Goal: Information Seeking & Learning: Learn about a topic

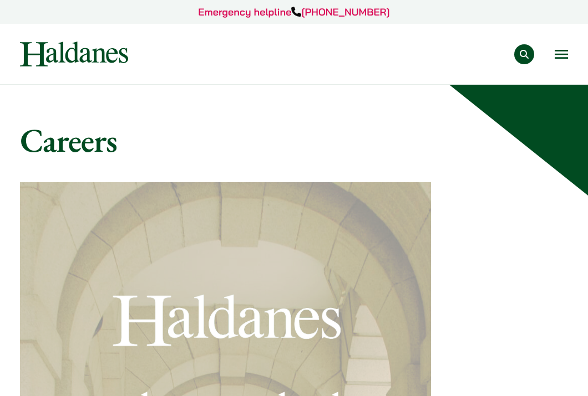
click at [184, 147] on h1 "Careers" at bounding box center [294, 140] width 548 height 40
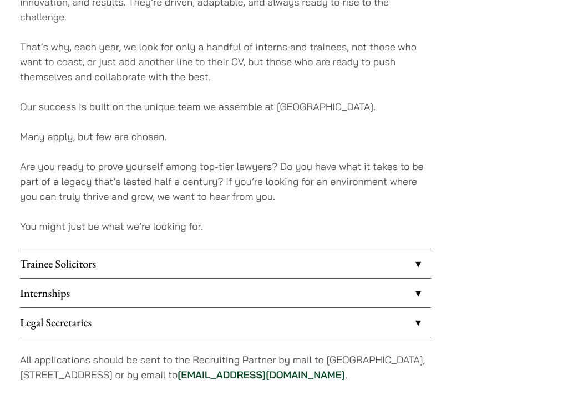
scroll to position [765, 0]
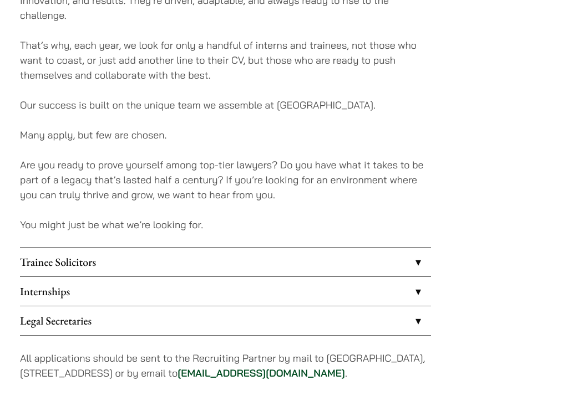
click at [413, 277] on link "Internships" at bounding box center [225, 291] width 411 height 29
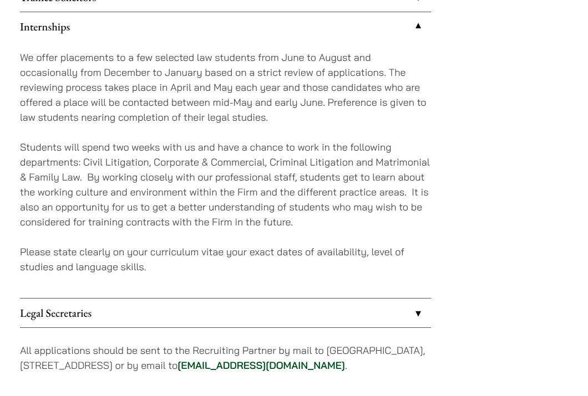
scroll to position [1033, 0]
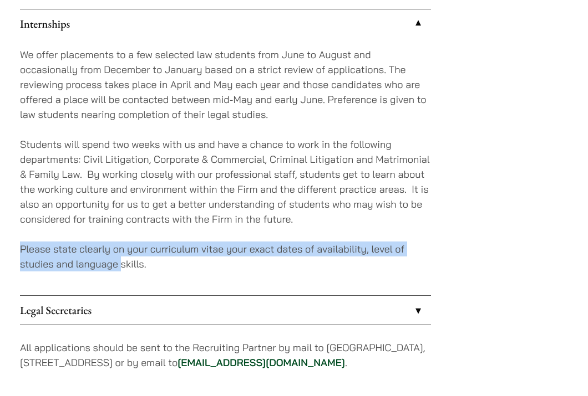
drag, startPoint x: 120, startPoint y: 242, endPoint x: 157, endPoint y: 223, distance: 41.7
click at [157, 223] on div "We offer placements to a few selected law students from June to August and occa…" at bounding box center [225, 166] width 411 height 257
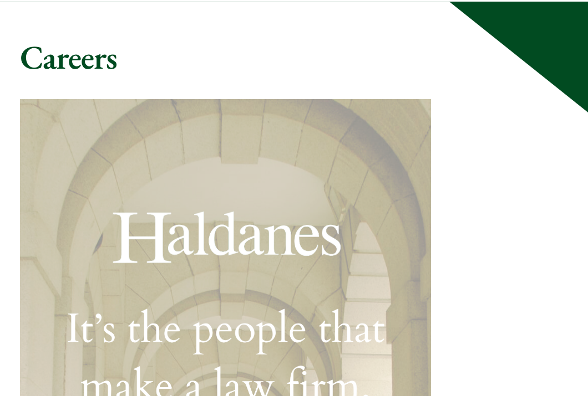
scroll to position [0, 0]
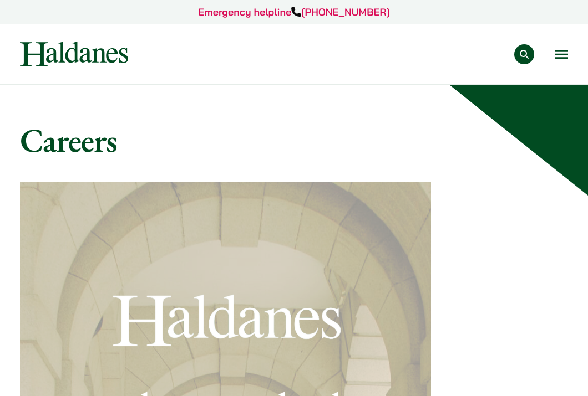
click at [555, 50] on button "Open menu" at bounding box center [560, 54] width 13 height 9
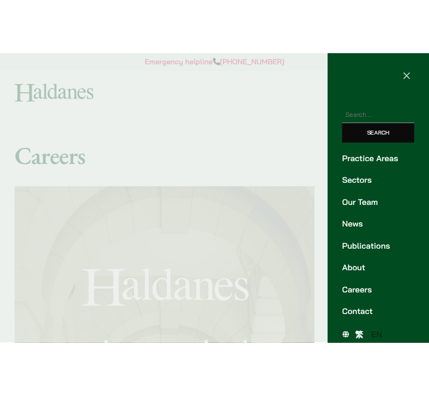
scroll to position [12, 0]
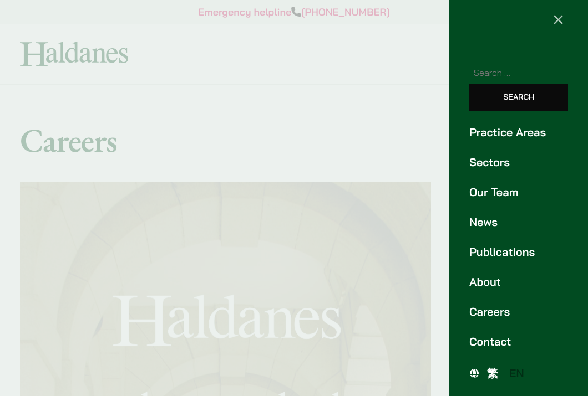
click at [507, 334] on link "Contact" at bounding box center [518, 342] width 99 height 17
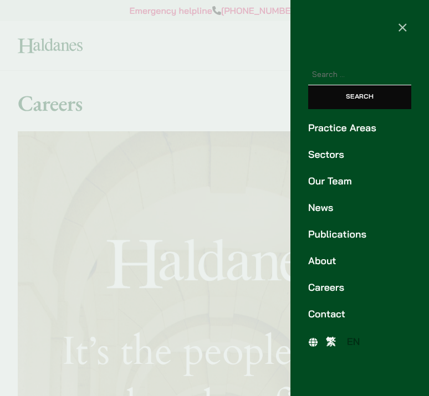
scroll to position [0, 0]
click at [208, 91] on div at bounding box center [214, 198] width 429 height 396
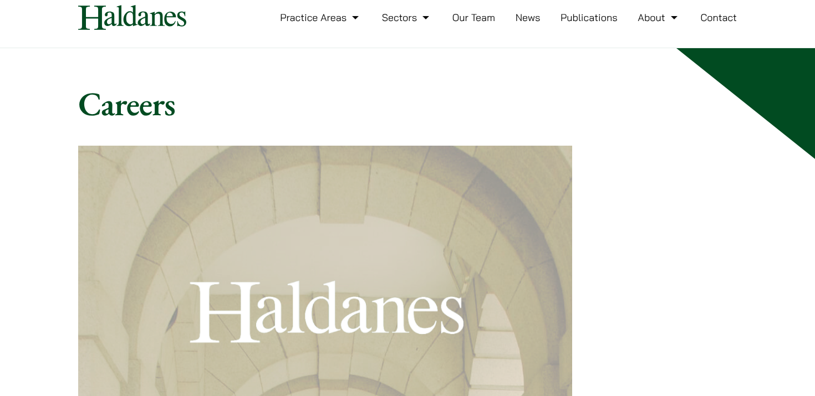
scroll to position [44, 0]
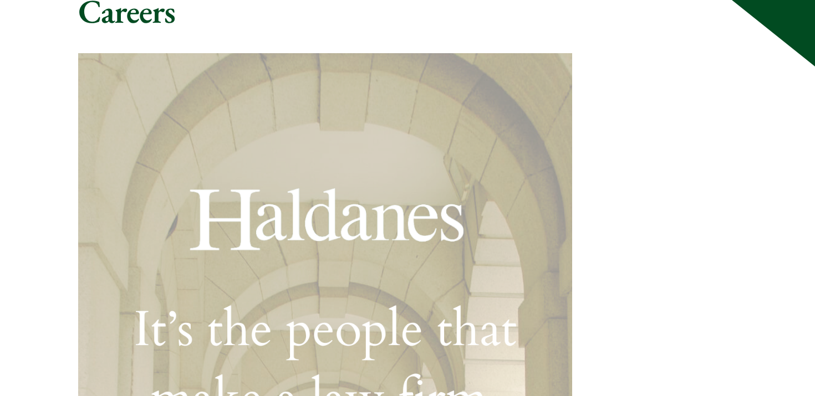
scroll to position [0, 0]
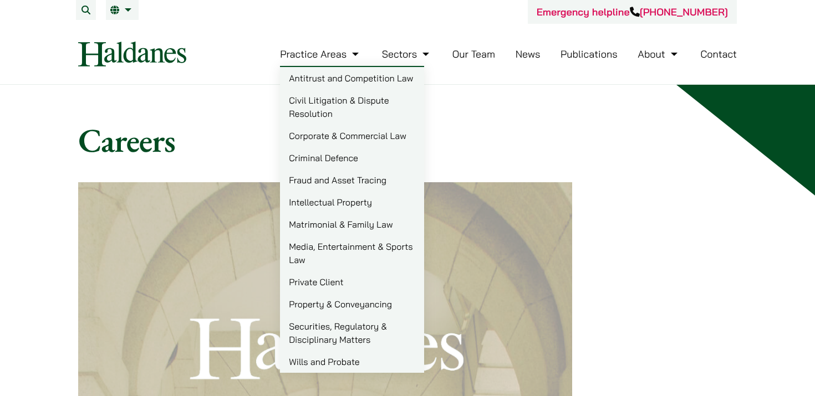
click at [325, 112] on link "Civil Litigation & Dispute Resolution" at bounding box center [352, 106] width 144 height 35
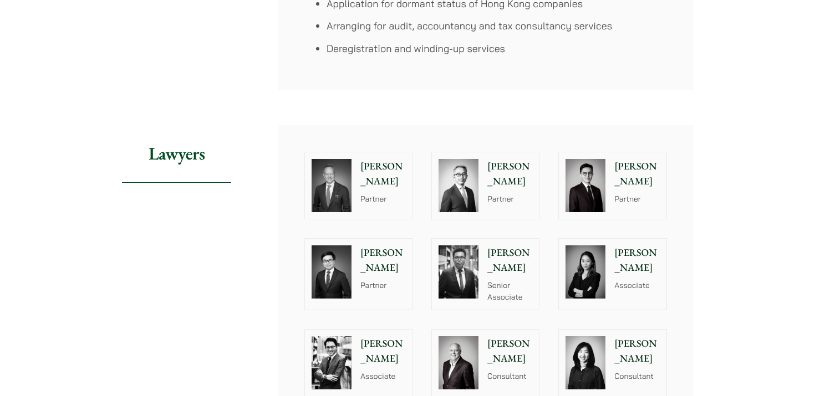
scroll to position [1103, 0]
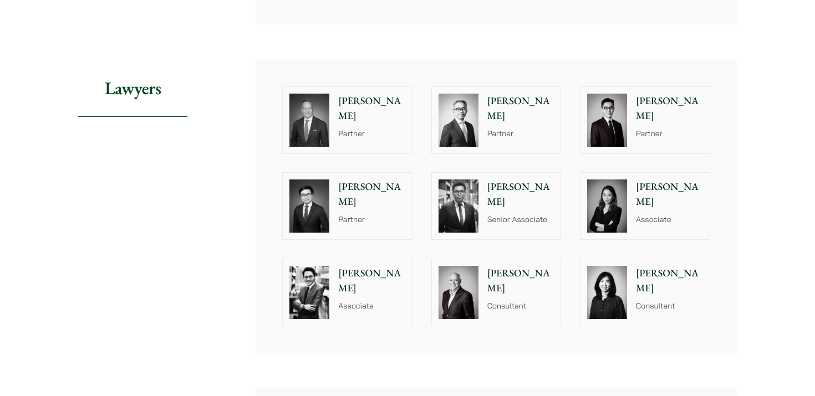
click at [569, 45] on article "Home » Practice Areas » Corporate & Commercial Law Corporate & Commercial Law S…" at bounding box center [407, 180] width 659 height 2345
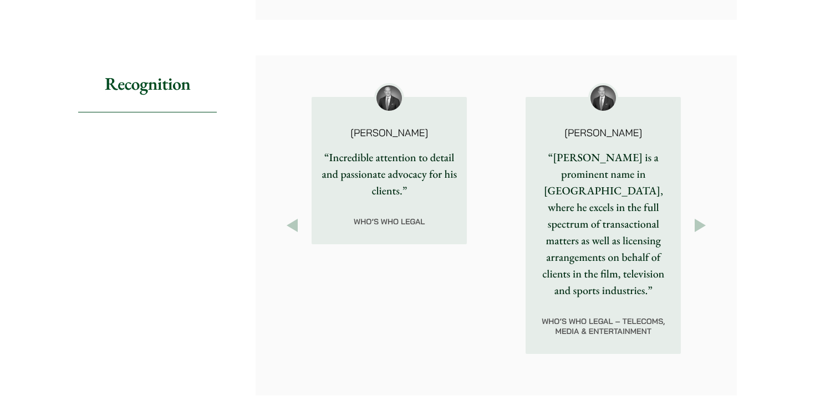
scroll to position [1444, 0]
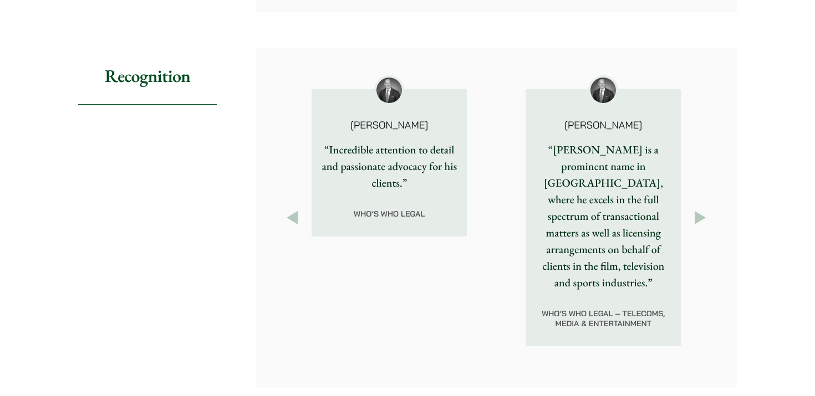
click at [611, 208] on button "Next" at bounding box center [700, 218] width 20 height 20
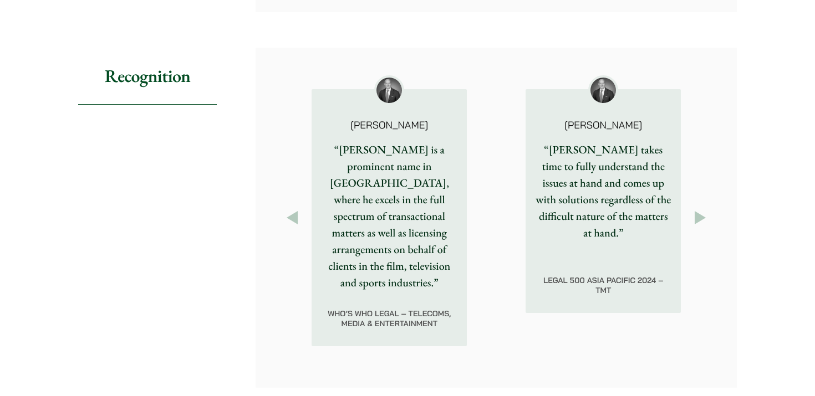
click at [611, 210] on button "Next" at bounding box center [700, 218] width 20 height 20
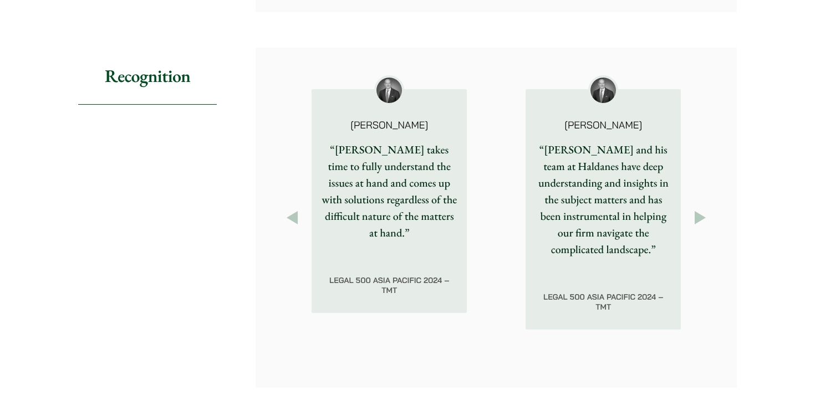
click at [611, 210] on button "Next" at bounding box center [700, 218] width 20 height 20
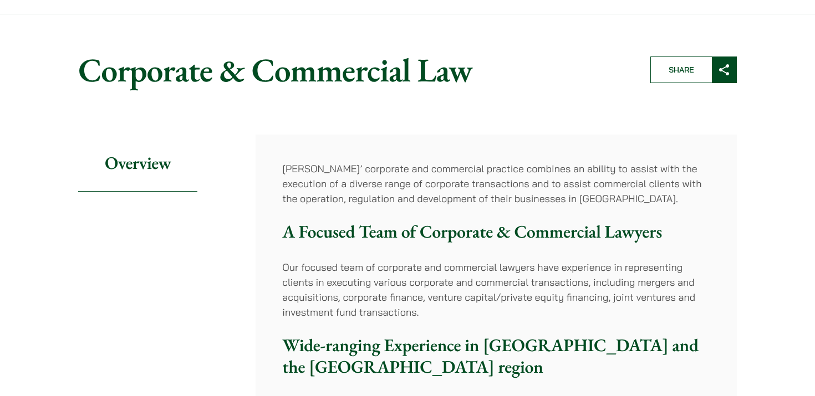
scroll to position [0, 0]
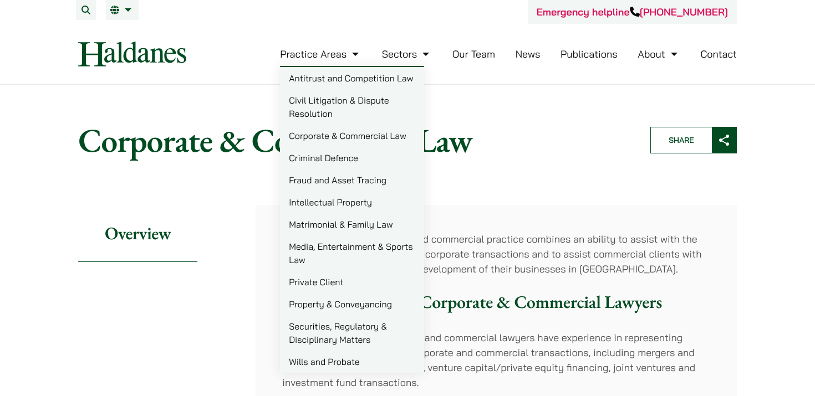
click at [328, 283] on link "Private Client" at bounding box center [352, 282] width 144 height 22
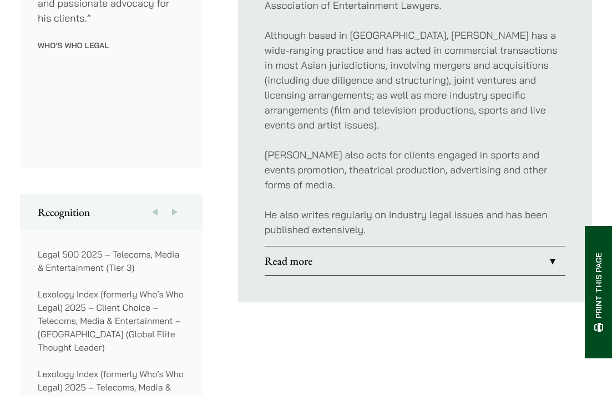
scroll to position [745, 0]
click at [457, 246] on link "Read more" at bounding box center [414, 260] width 301 height 29
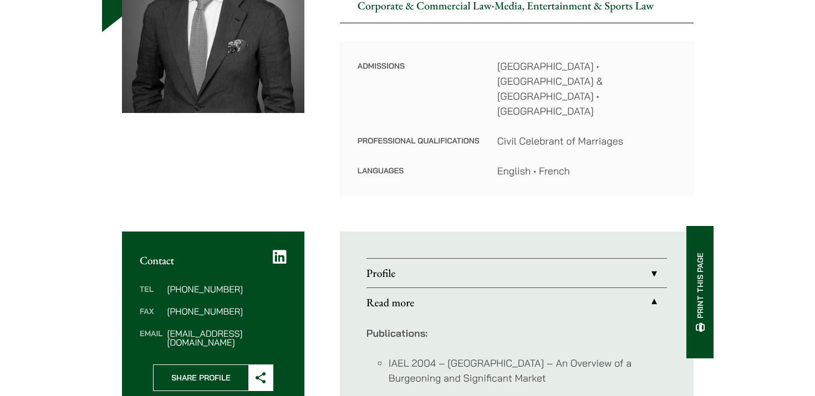
scroll to position [175, 0]
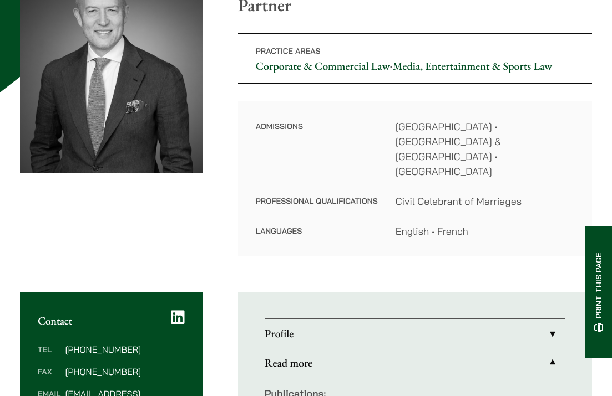
click at [439, 319] on link "Profile" at bounding box center [414, 333] width 301 height 29
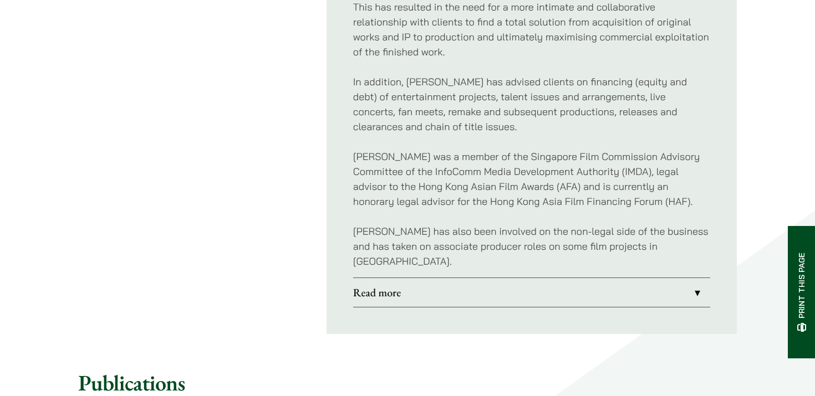
scroll to position [762, 0]
click at [506, 277] on link "Read more" at bounding box center [531, 291] width 357 height 29
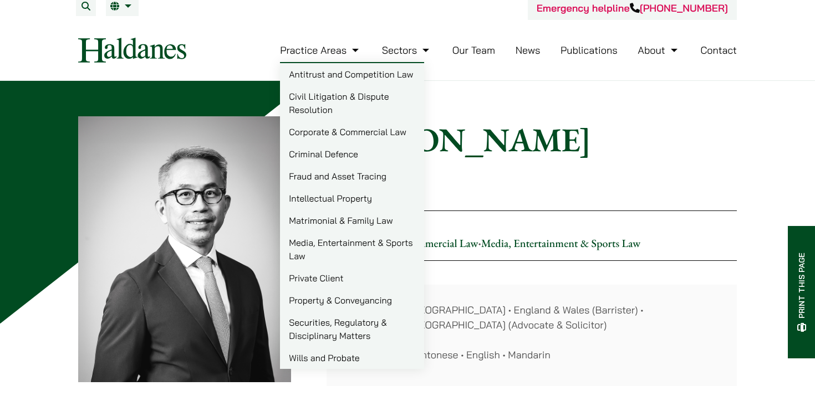
scroll to position [11, 0]
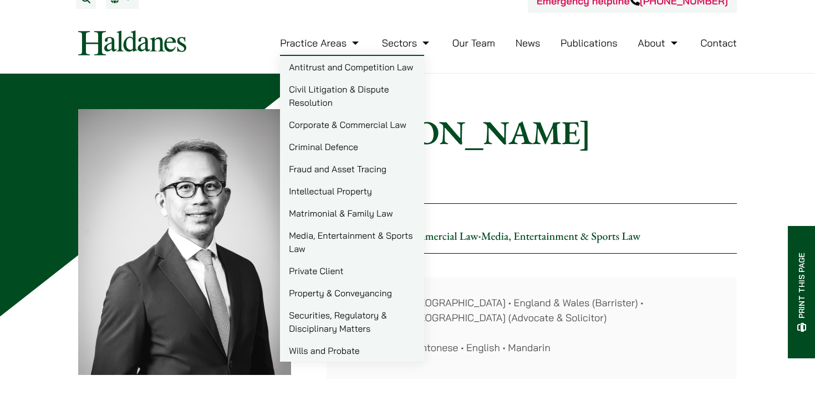
click at [320, 99] on link "Civil Litigation & Dispute Resolution" at bounding box center [352, 95] width 144 height 35
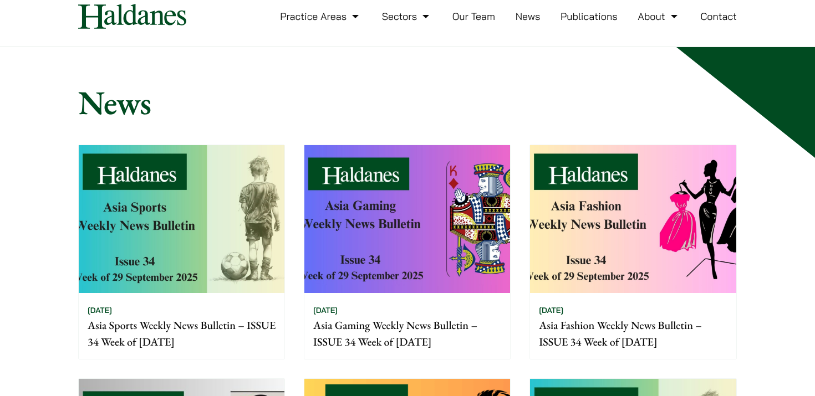
scroll to position [39, 0]
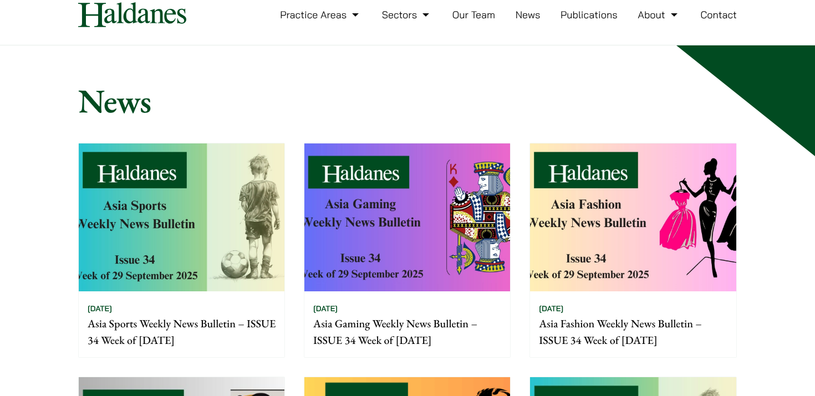
click at [218, 215] on img at bounding box center [182, 218] width 206 height 148
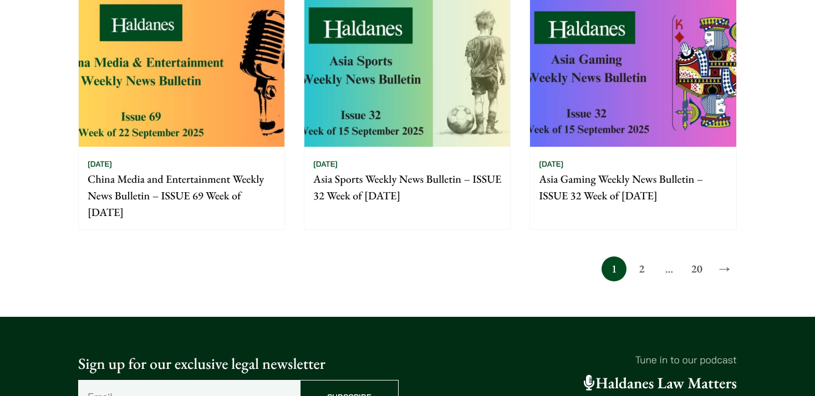
scroll to position [905, 0]
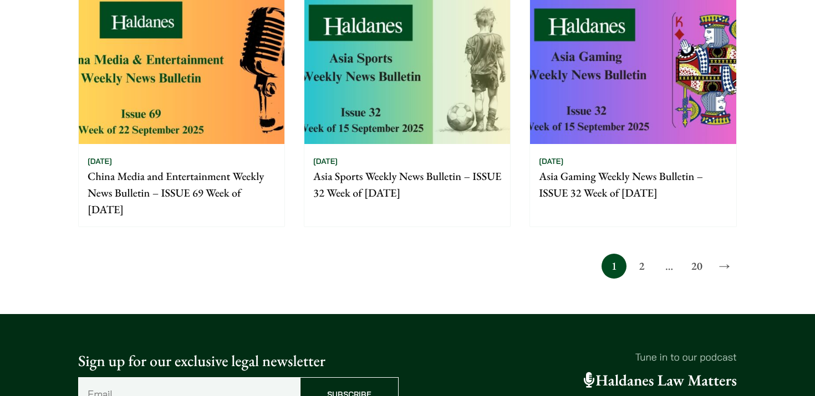
click at [647, 269] on link "2" at bounding box center [641, 266] width 25 height 25
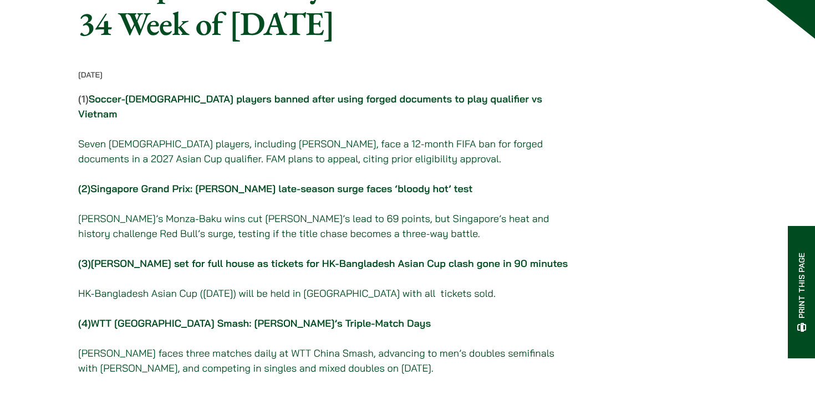
scroll to position [138, 0]
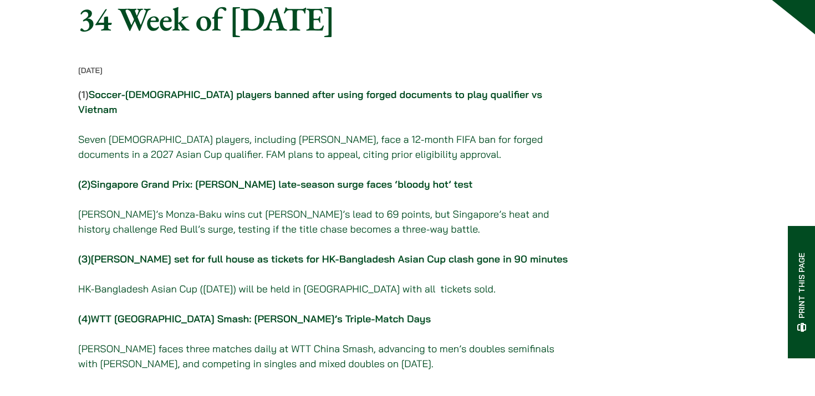
click at [439, 183] on link "Singapore Grand Prix: Max Verstappen’s late-season surge faces ‘bloody hot’ test" at bounding box center [281, 184] width 382 height 13
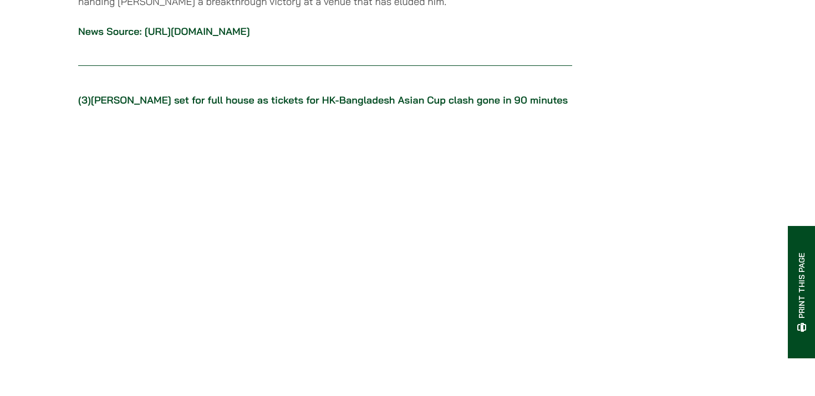
scroll to position [2068, 0]
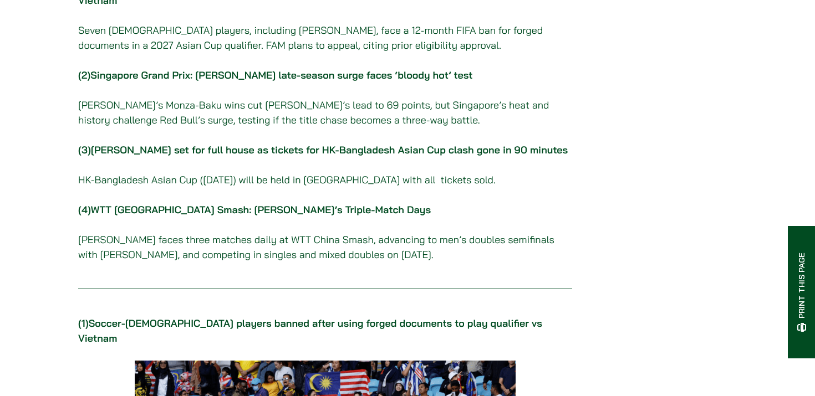
scroll to position [196, 0]
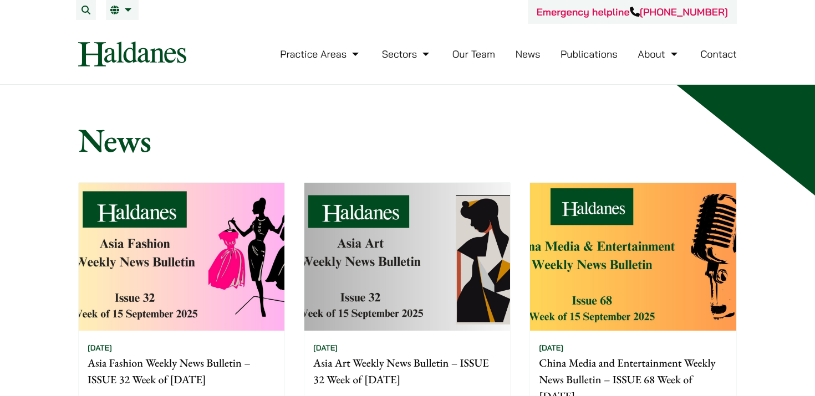
click at [582, 54] on link "Publications" at bounding box center [589, 54] width 57 height 13
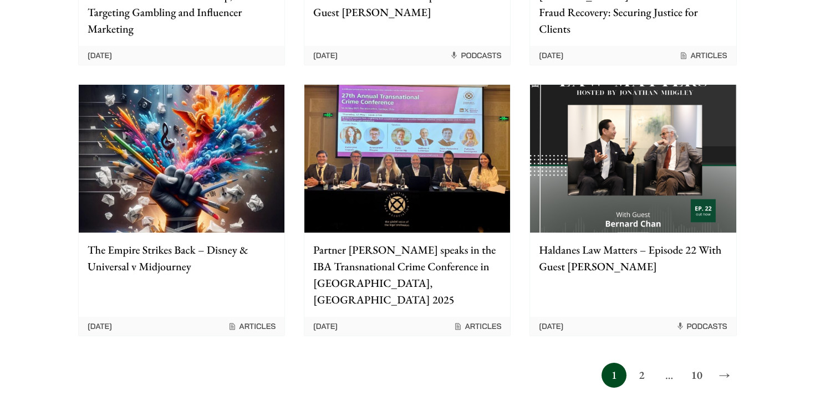
scroll to position [930, 0]
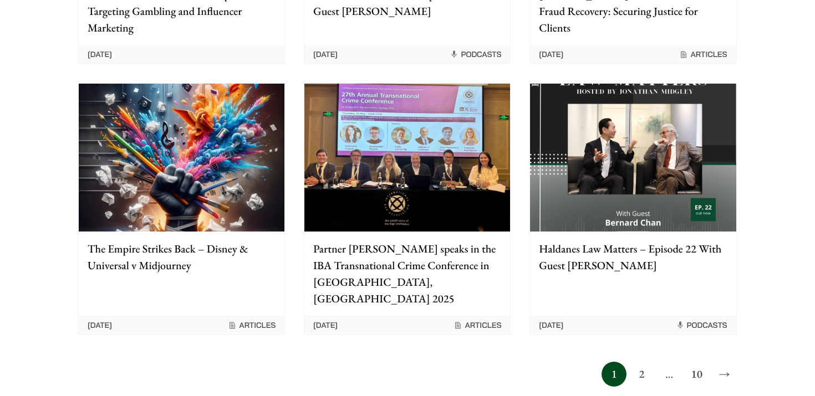
click at [190, 208] on img at bounding box center [182, 158] width 206 height 148
click at [722, 362] on link "→" at bounding box center [724, 374] width 25 height 25
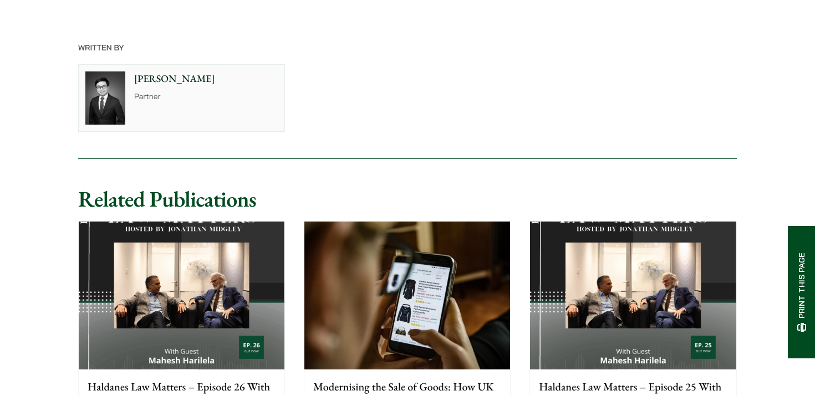
scroll to position [2536, 0]
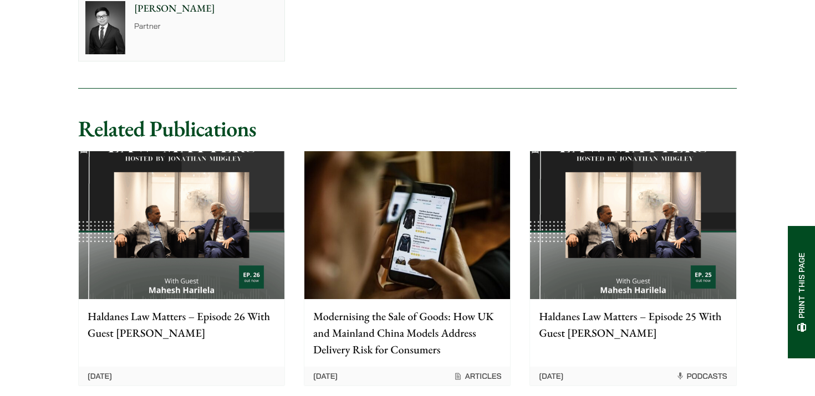
click at [519, 35] on div "Anthony Leung Partner" at bounding box center [408, 27] width 678 height 86
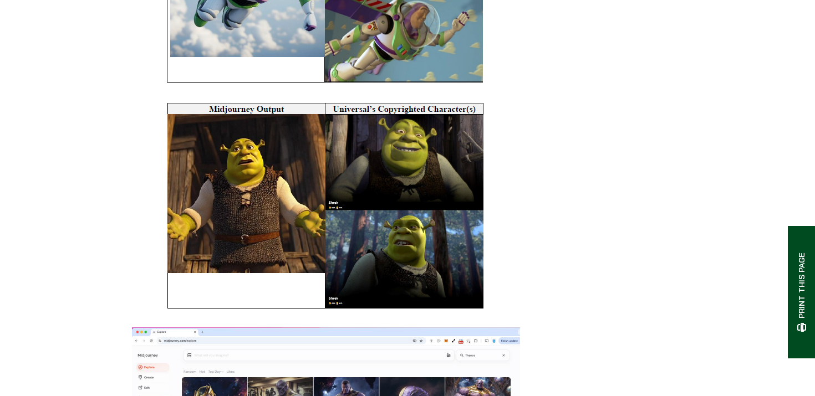
scroll to position [846, 0]
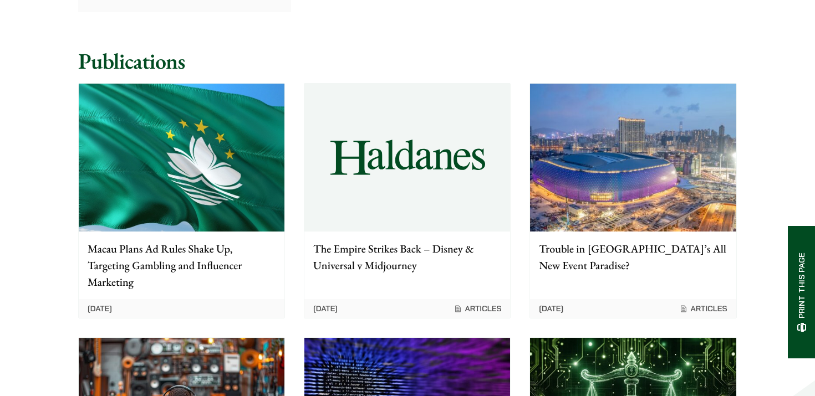
scroll to position [1001, 0]
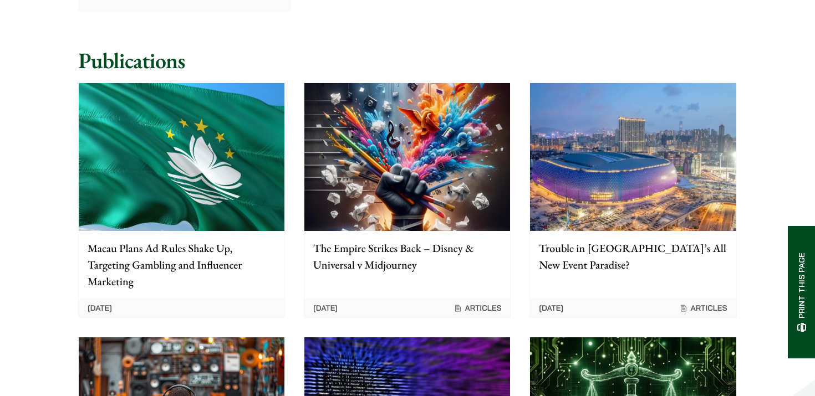
click at [595, 240] on p "Trouble in [GEOGRAPHIC_DATA]’s All New Event Paradise?" at bounding box center [633, 256] width 188 height 33
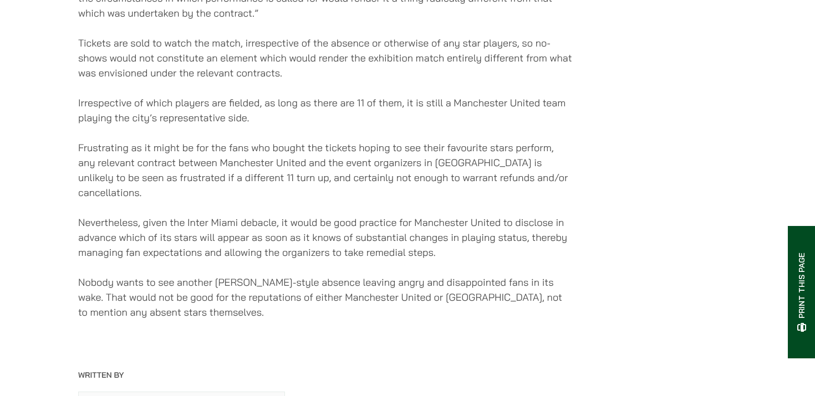
scroll to position [2676, 0]
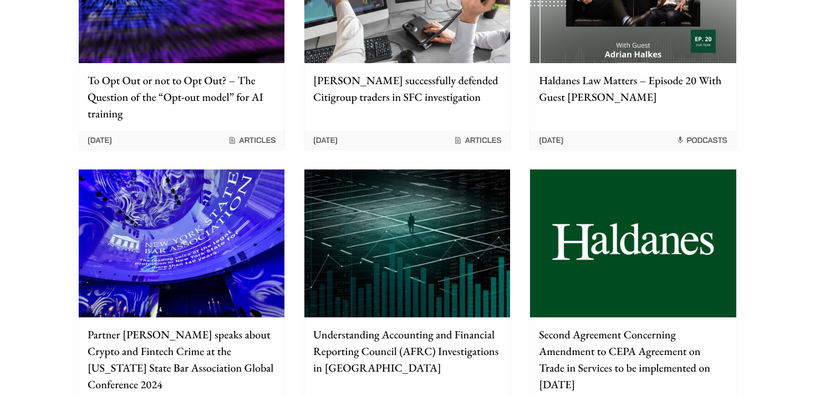
scroll to position [938, 0]
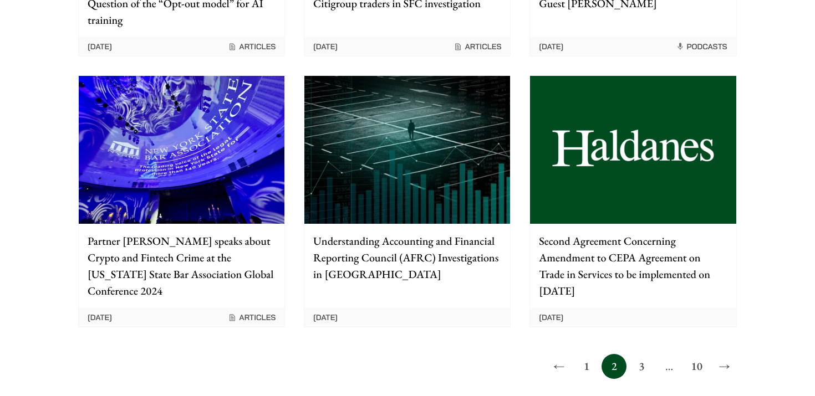
click at [721, 356] on link "→" at bounding box center [724, 366] width 25 height 25
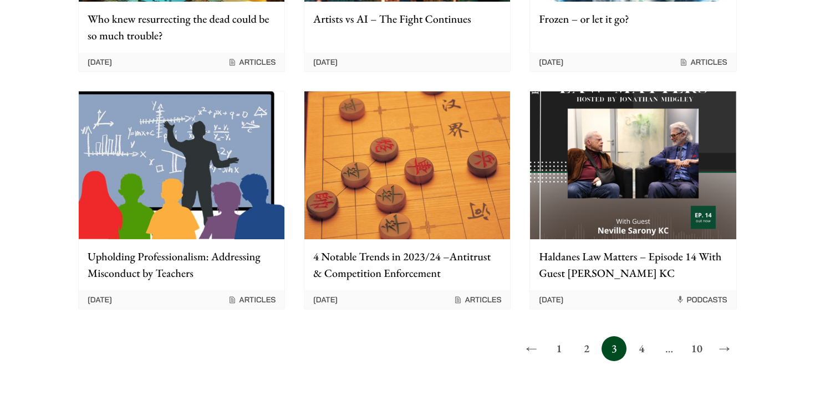
scroll to position [874, 0]
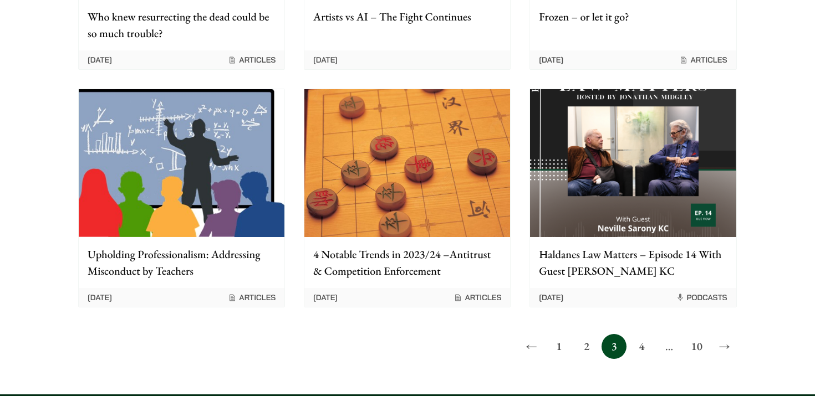
click at [717, 334] on link "→" at bounding box center [724, 346] width 25 height 25
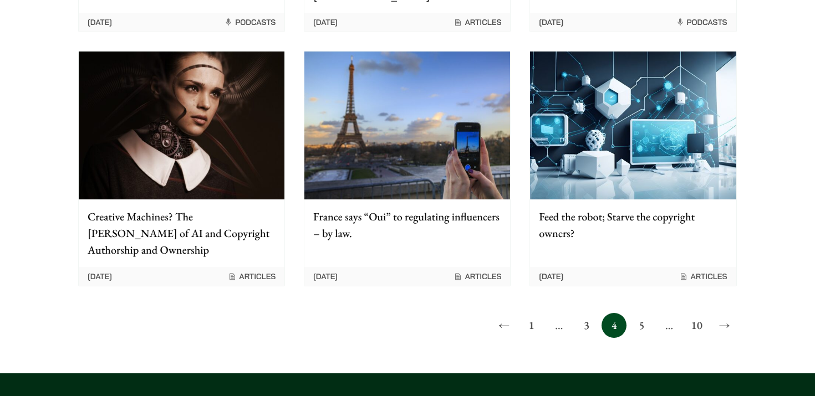
scroll to position [1041, 0]
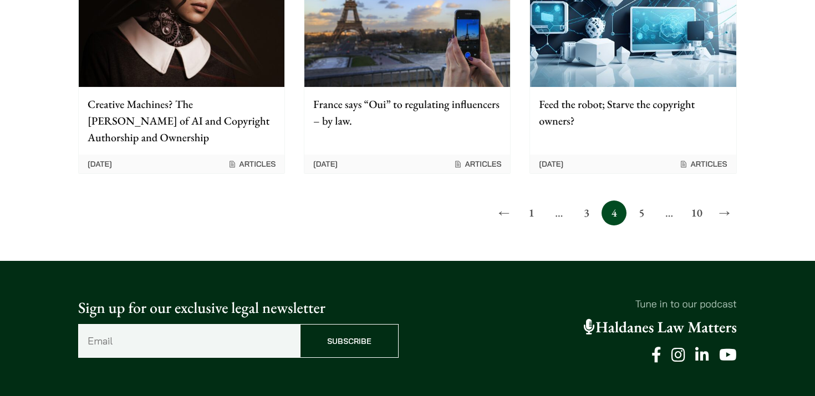
click at [536, 201] on link "1" at bounding box center [531, 213] width 25 height 25
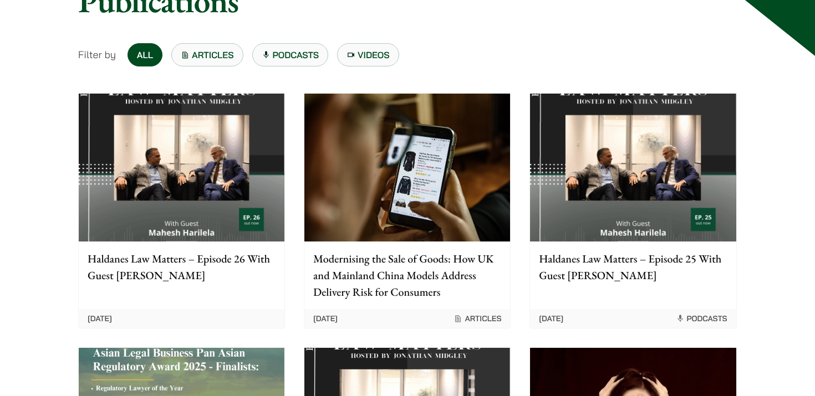
scroll to position [179, 0]
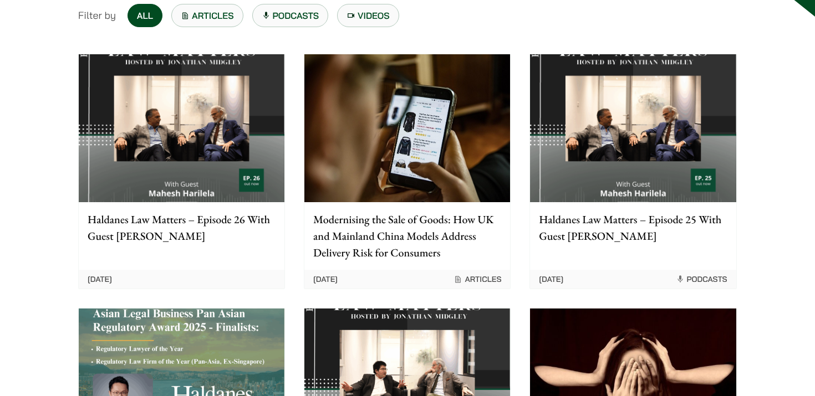
click at [185, 264] on link "Haldanes Law Matters – Episode 26 With Guest [PERSON_NAME] [DATE]" at bounding box center [181, 172] width 207 height 236
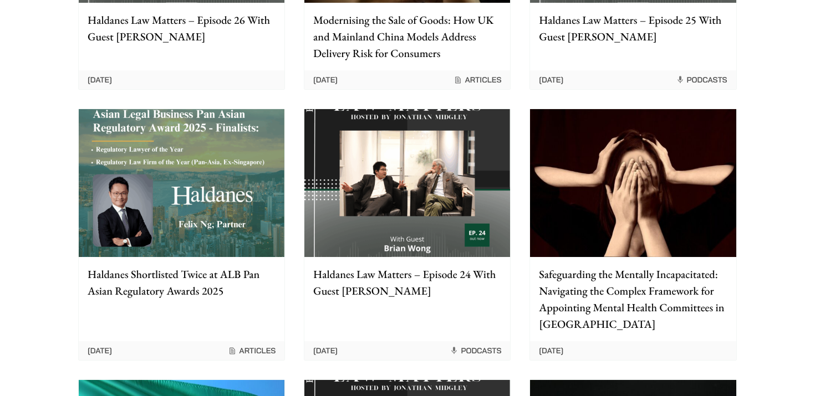
scroll to position [379, 0]
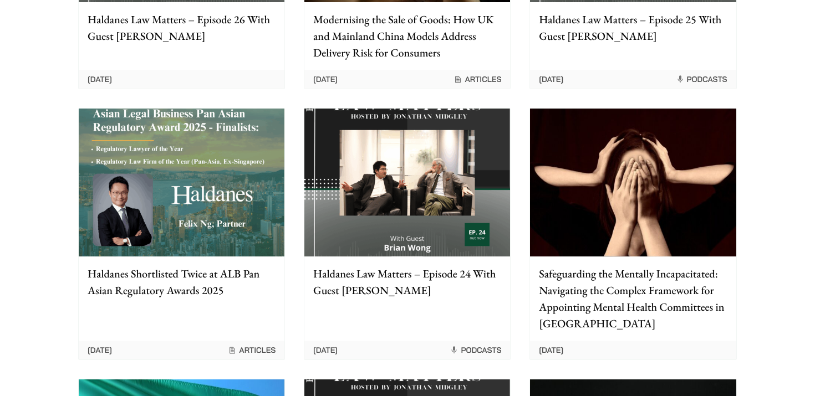
click at [354, 210] on img at bounding box center [407, 183] width 206 height 148
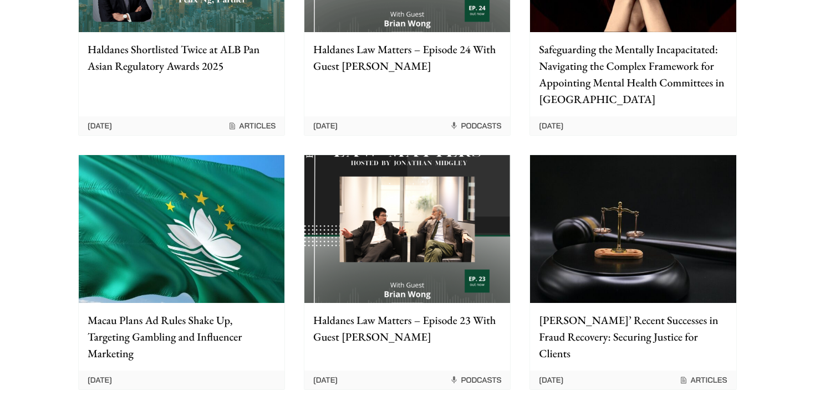
scroll to position [607, 0]
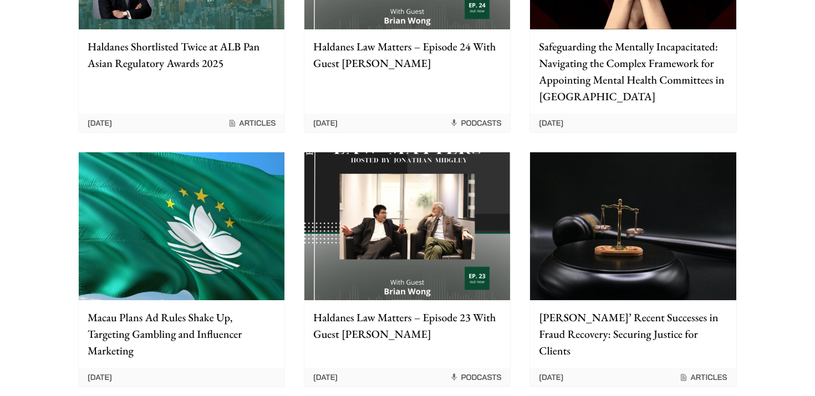
click at [369, 208] on img at bounding box center [407, 226] width 206 height 148
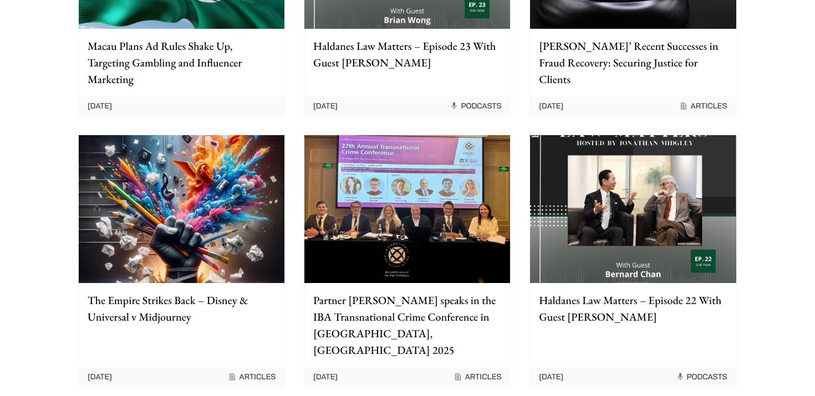
scroll to position [887, 0]
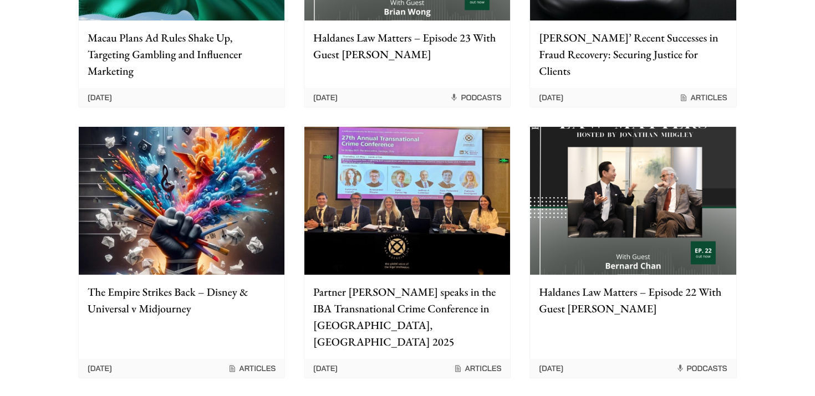
click at [541, 174] on img at bounding box center [633, 201] width 206 height 148
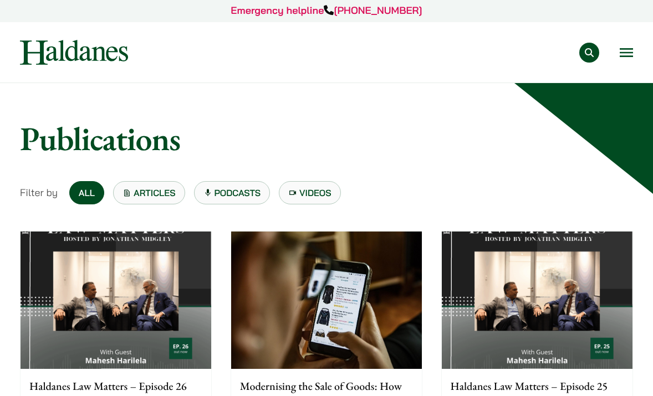
scroll to position [0, 0]
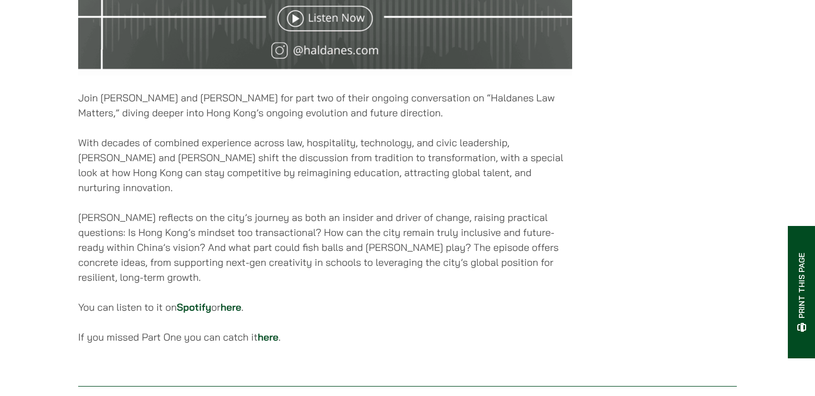
scroll to position [638, 0]
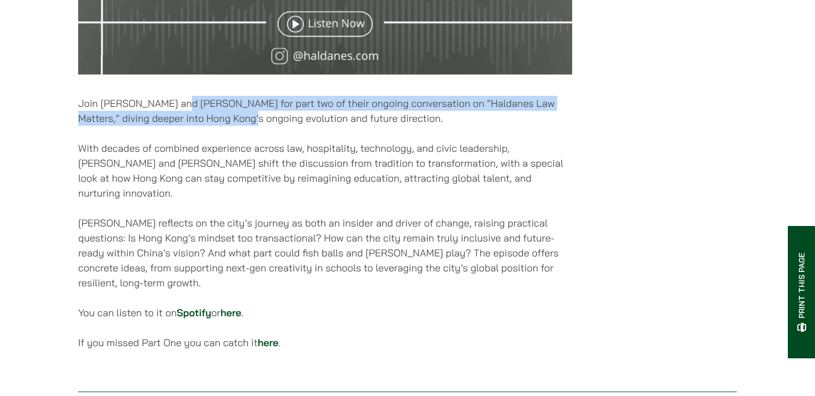
drag, startPoint x: 181, startPoint y: 116, endPoint x: 235, endPoint y: 123, distance: 54.1
click at [235, 123] on p "Join Jonathan Midgley and Mahesh Harilela for part two of their ongoing convers…" at bounding box center [325, 111] width 494 height 30
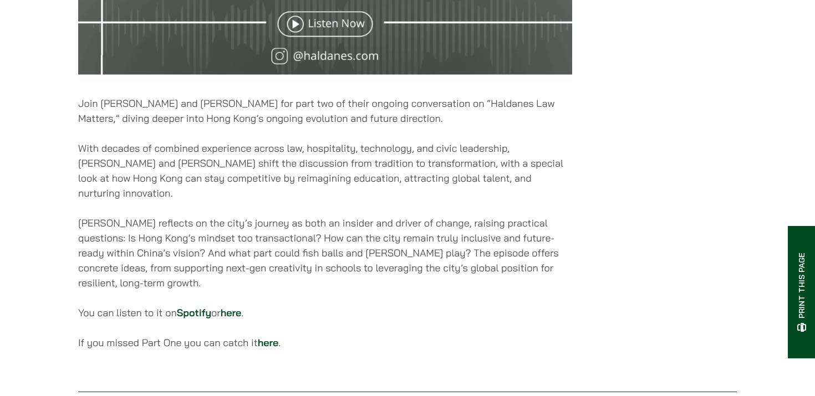
click at [250, 192] on p "With decades of combined experience across law, hospitality, technology, and ci…" at bounding box center [325, 171] width 494 height 60
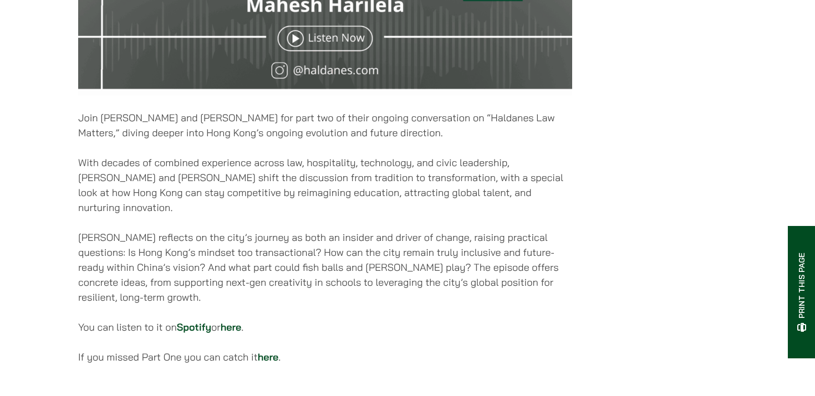
scroll to position [622, 0]
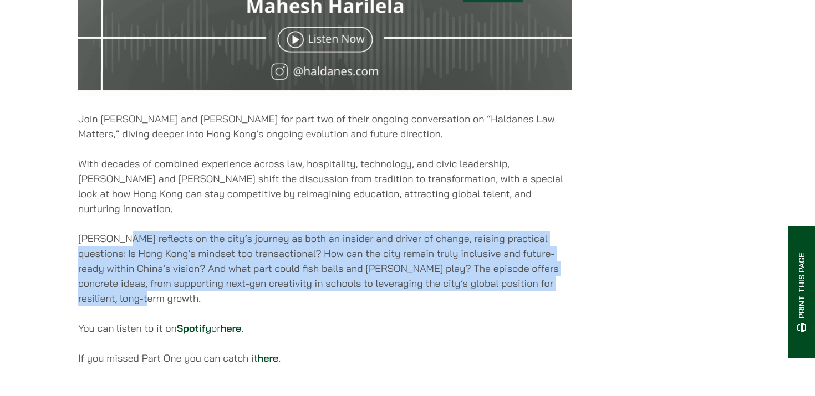
drag, startPoint x: 124, startPoint y: 233, endPoint x: 268, endPoint y: 295, distance: 157.0
click at [268, 295] on p "Mahesh reflects on the city’s journey as both an insider and driver of change, …" at bounding box center [325, 268] width 494 height 75
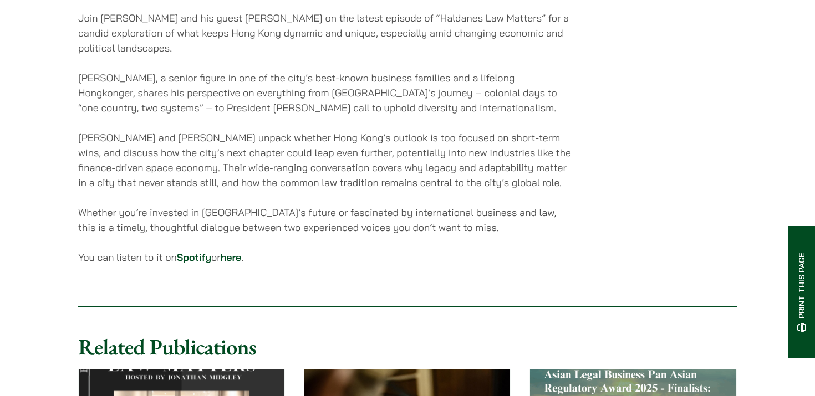
scroll to position [725, 0]
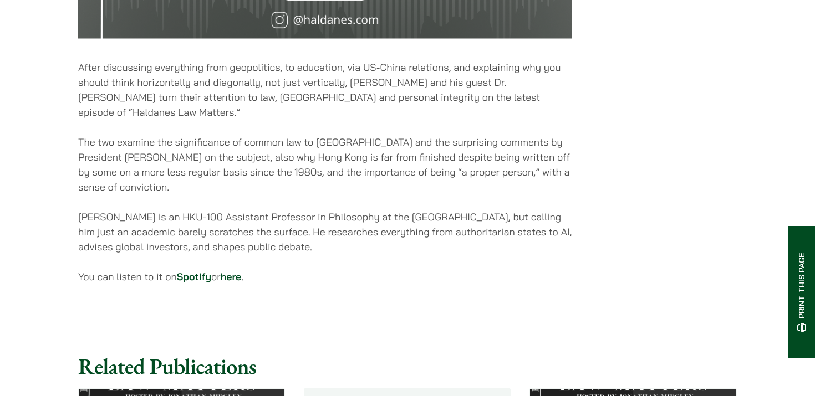
scroll to position [679, 0]
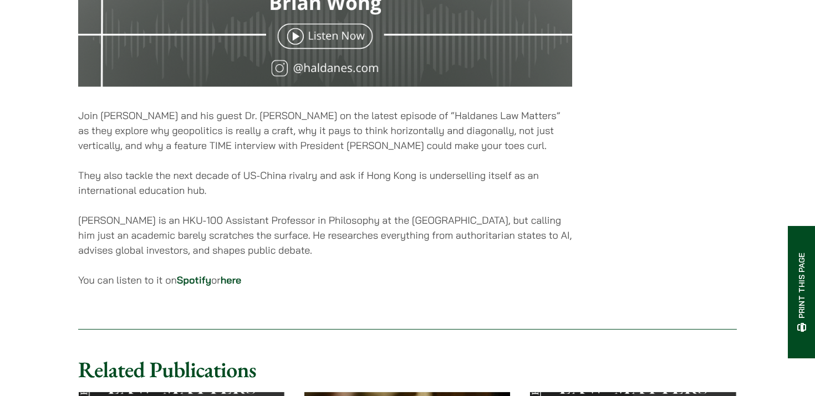
scroll to position [627, 0]
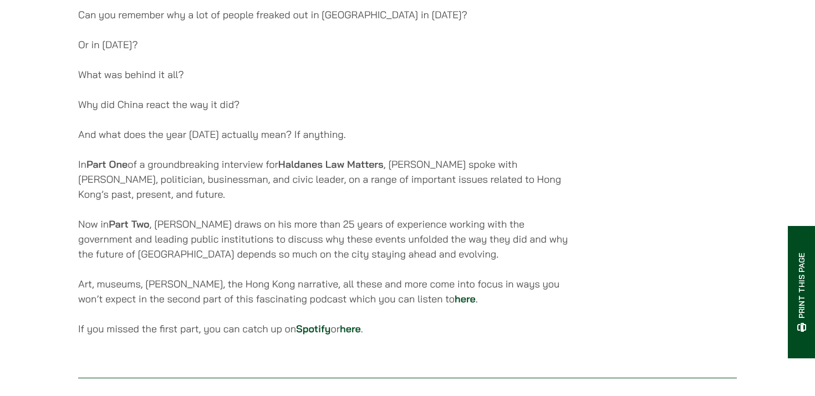
scroll to position [727, 0]
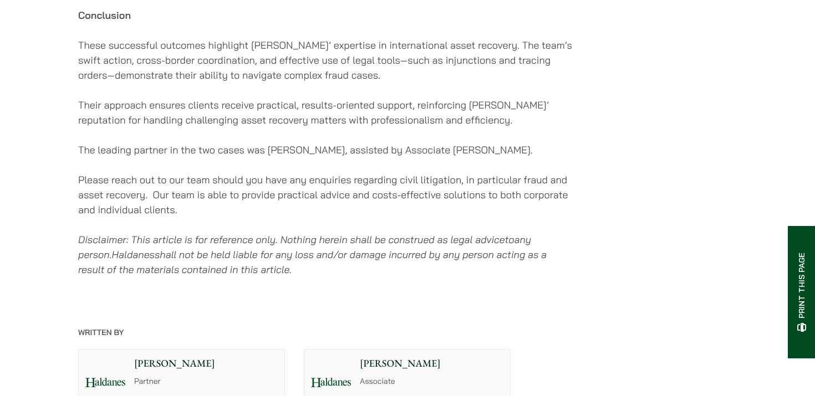
scroll to position [1184, 0]
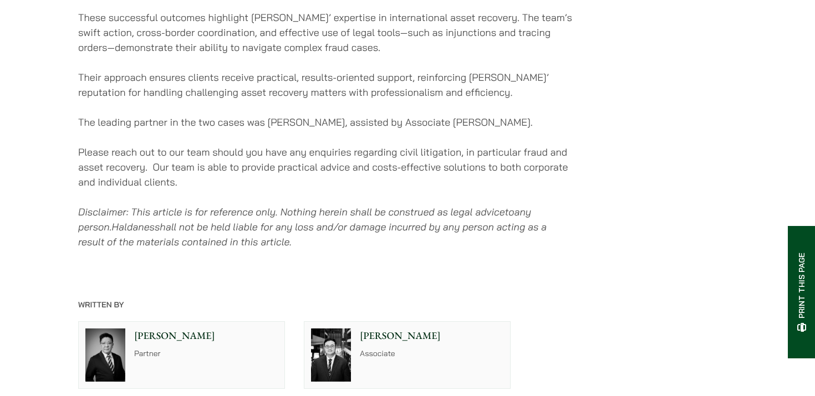
click at [535, 236] on em "shall not be held liable for any loss and/or damage incurred by any person acti…" at bounding box center [312, 235] width 469 height 28
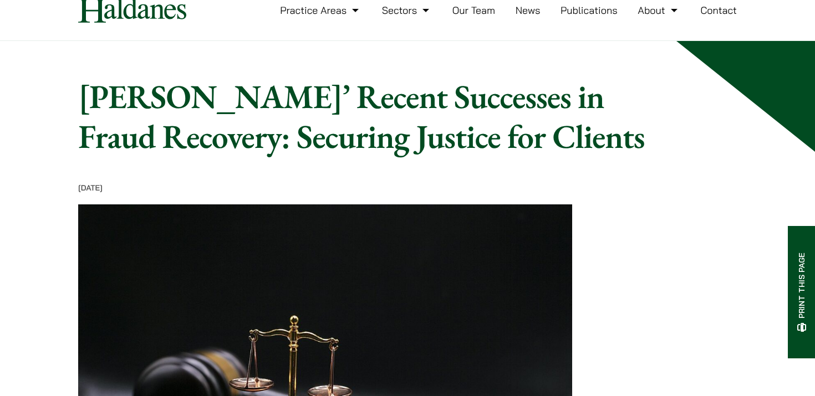
scroll to position [36, 0]
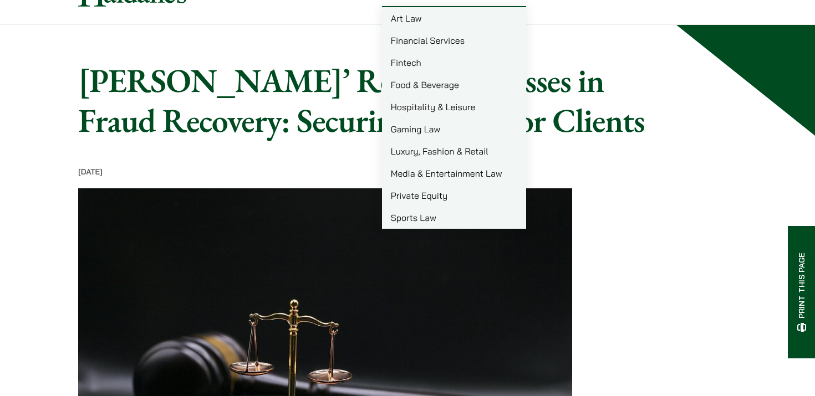
click at [269, 83] on h1 "Haldanes’ Recent Successes in Fraud Recovery: Securing Justice for Clients" at bounding box center [366, 100] width 576 height 80
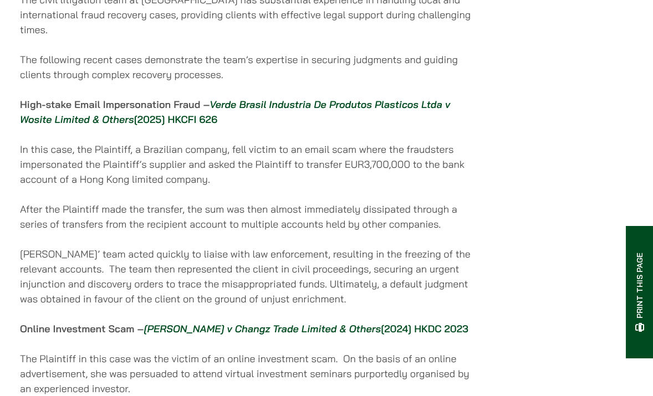
scroll to position [708, 0]
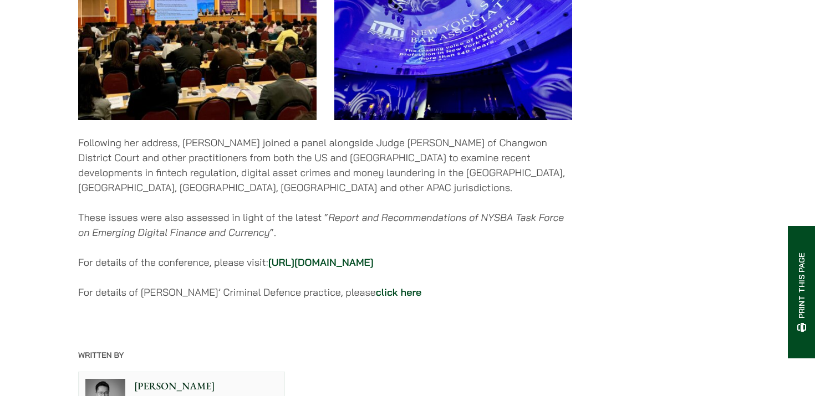
scroll to position [1046, 0]
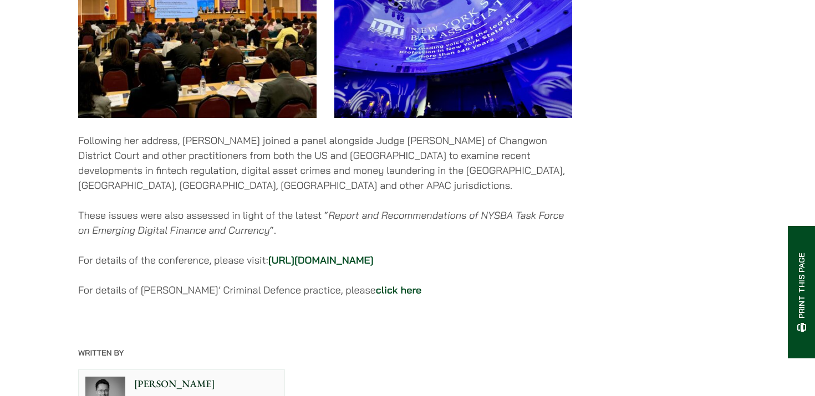
scroll to position [1040, 0]
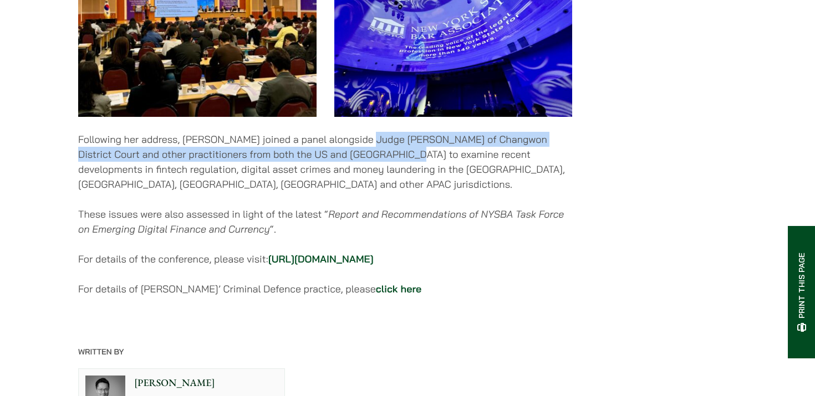
drag, startPoint x: 360, startPoint y: 127, endPoint x: 377, endPoint y: 138, distance: 20.0
click at [377, 138] on p "Following her address, Felix joined a panel alongside Judge Seongin Kim of Chan…" at bounding box center [325, 162] width 494 height 60
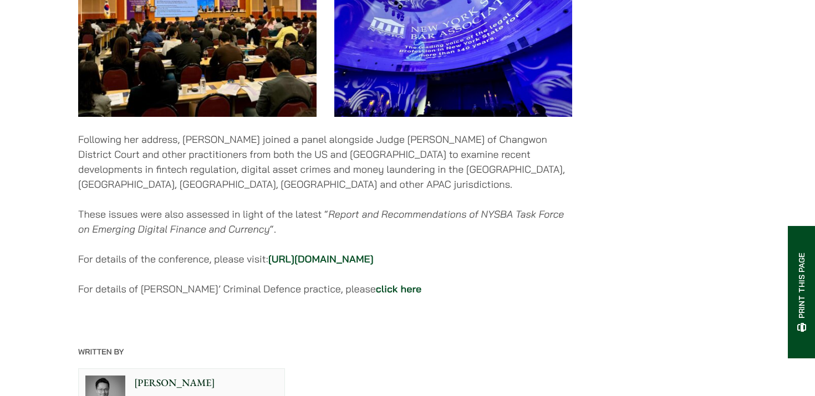
click at [384, 154] on p "Following her address, Felix joined a panel alongside Judge Seongin Kim of Chan…" at bounding box center [325, 162] width 494 height 60
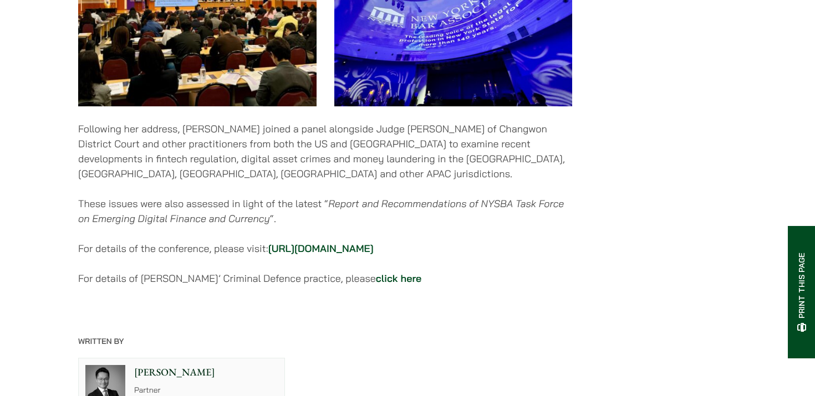
scroll to position [1052, 0]
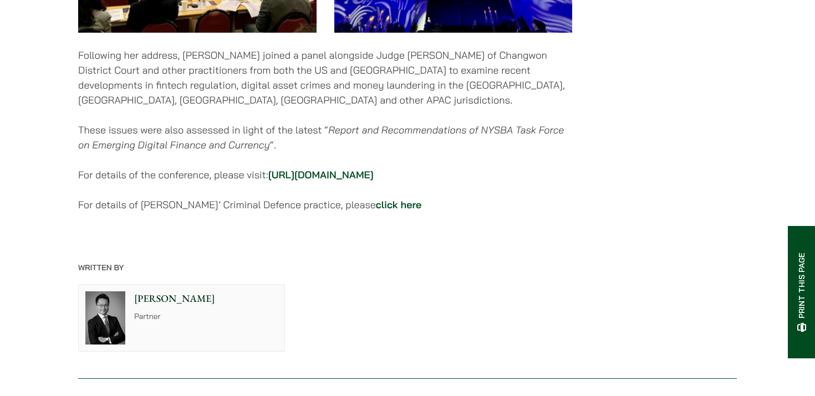
scroll to position [1137, 0]
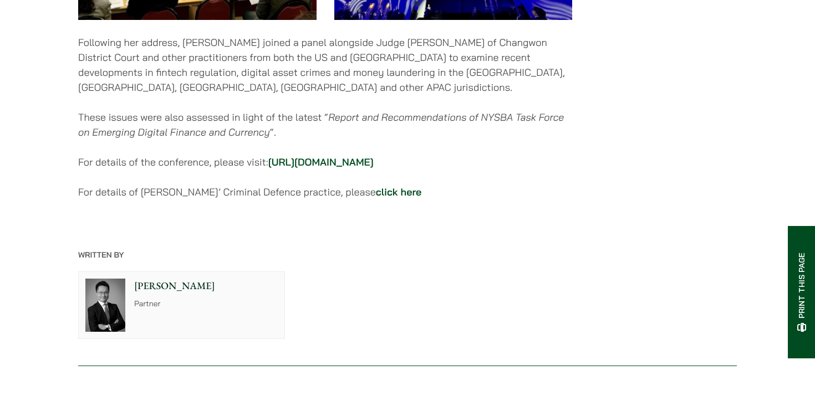
click at [157, 298] on p "Partner" at bounding box center [206, 304] width 144 height 12
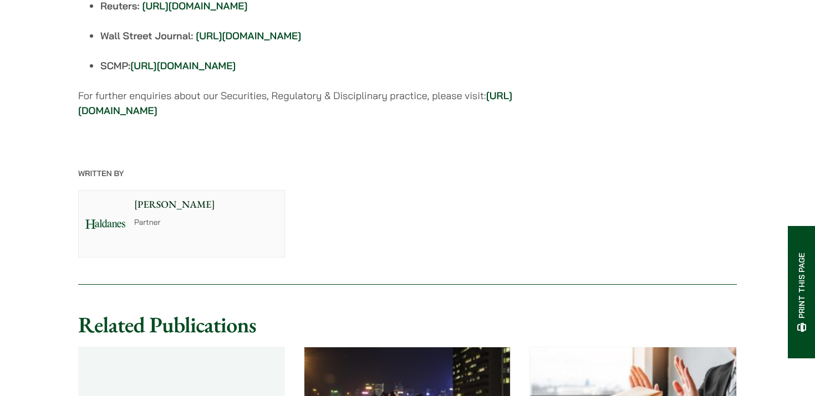
scroll to position [1229, 0]
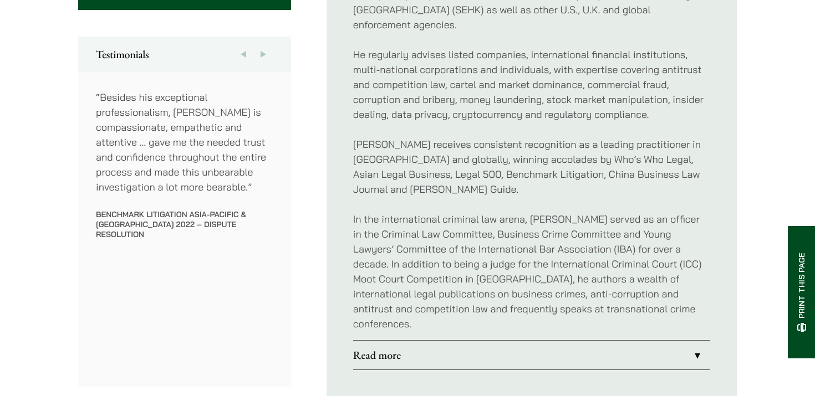
scroll to position [608, 0]
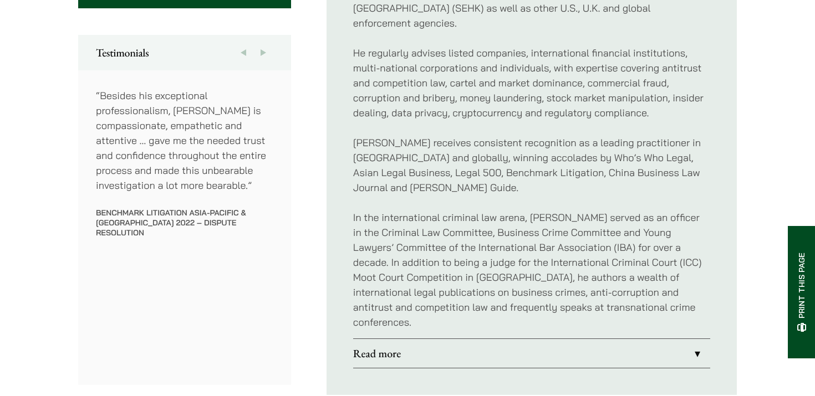
click at [555, 277] on div "[PERSON_NAME] is Head of our Antitrust and Competition Law practice and one of …" at bounding box center [531, 113] width 357 height 452
click at [557, 339] on link "Read more" at bounding box center [531, 353] width 357 height 29
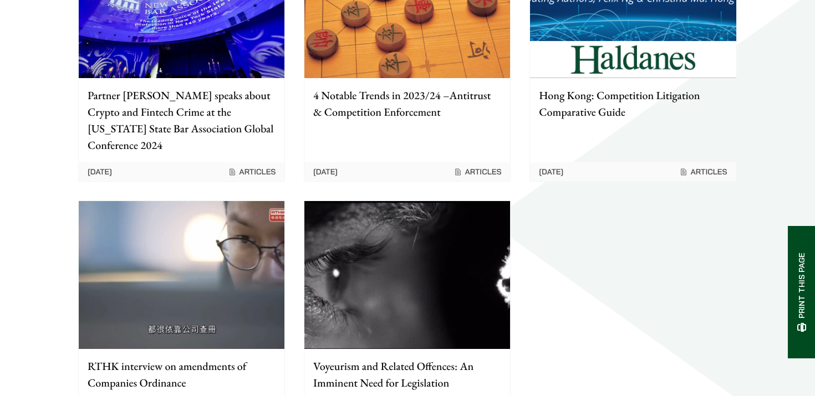
scroll to position [2159, 0]
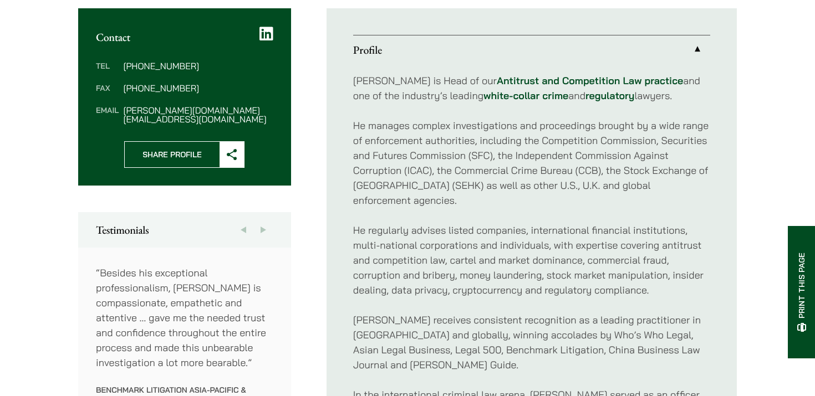
scroll to position [425, 0]
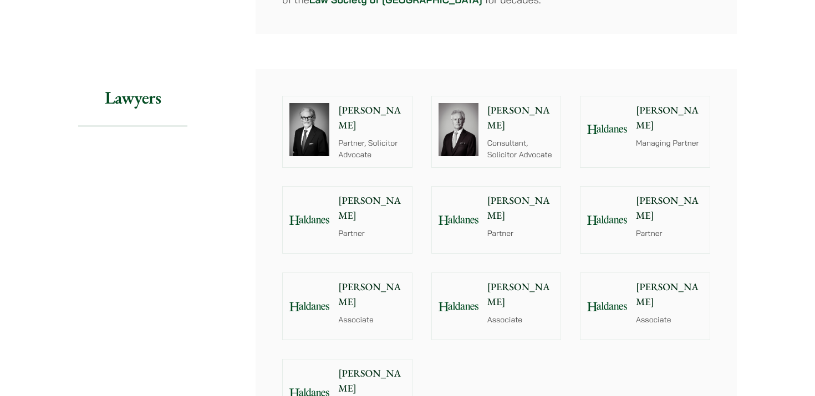
scroll to position [1211, 0]
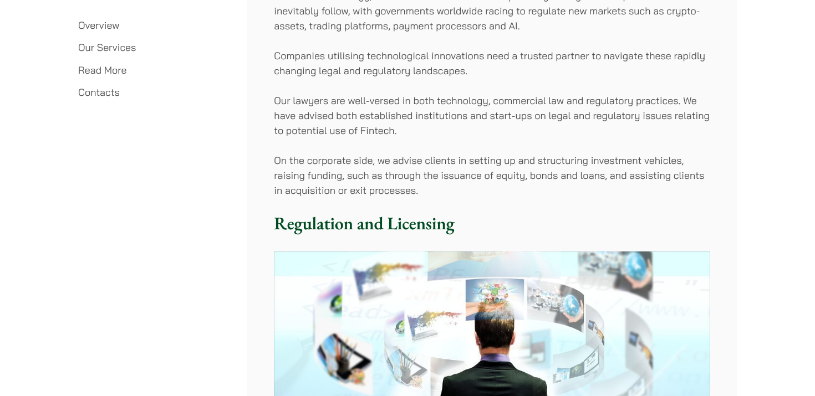
scroll to position [562, 0]
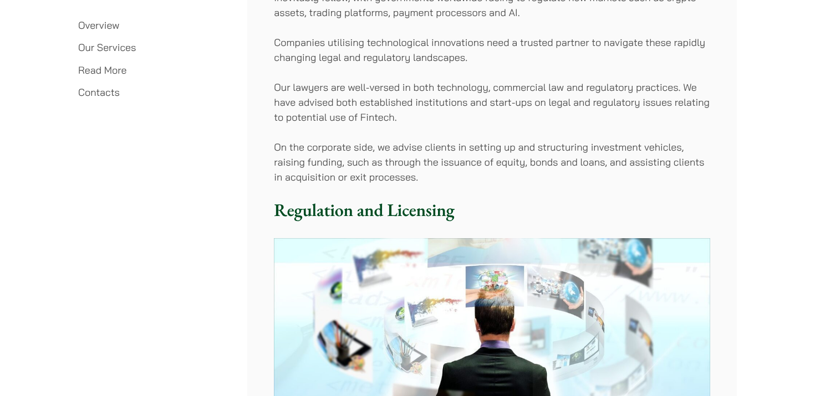
click at [440, 186] on div "Overview As one of the leading financial centres in the Asia-Pacific region, Ho…" at bounding box center [491, 214] width 489 height 771
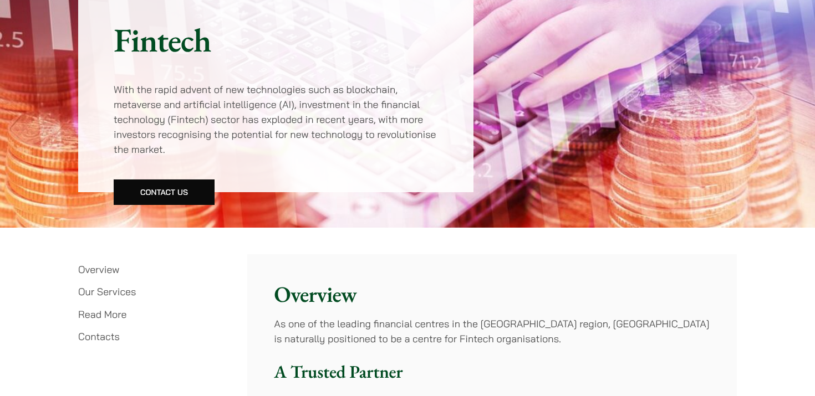
scroll to position [0, 0]
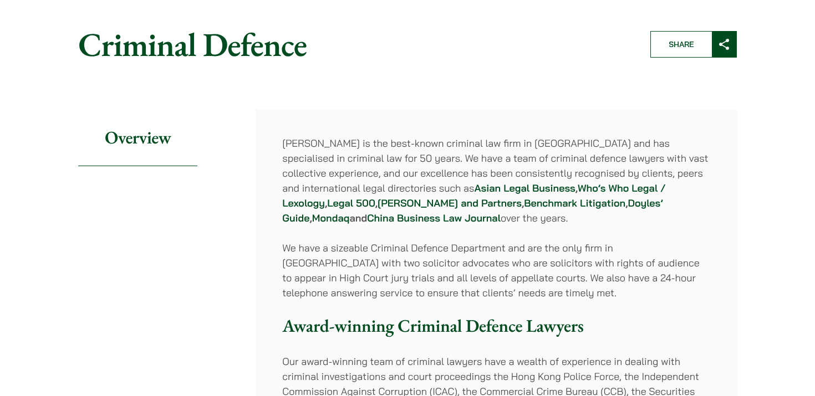
scroll to position [98, 0]
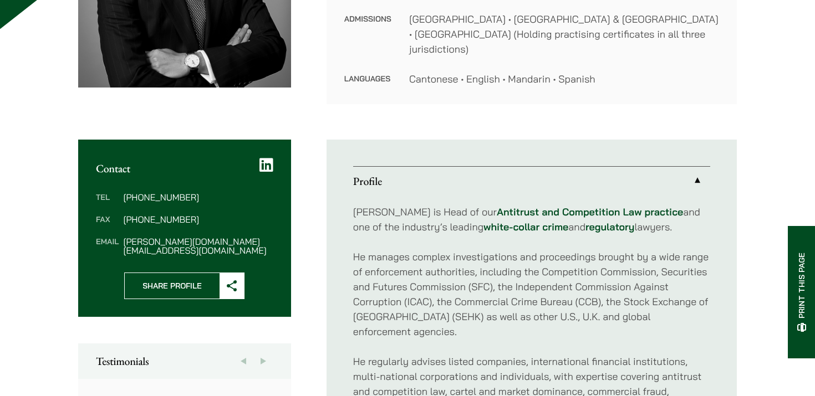
scroll to position [300, 0]
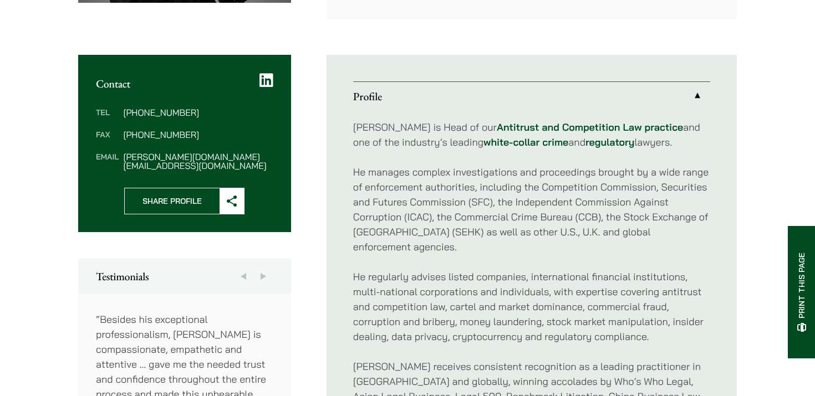
click at [528, 225] on p "He manages complex investigations and proceedings brought by a wide range of en…" at bounding box center [531, 210] width 357 height 90
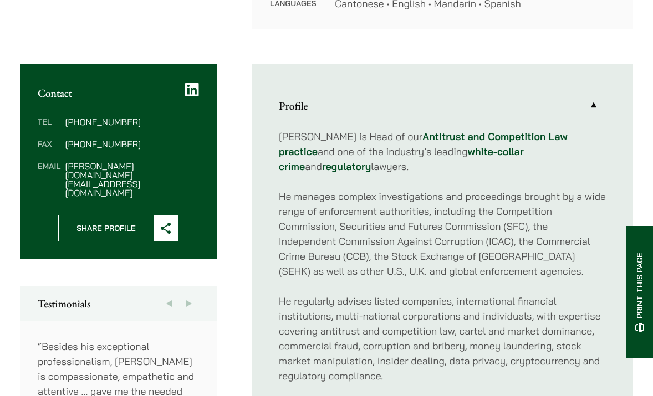
scroll to position [387, 0]
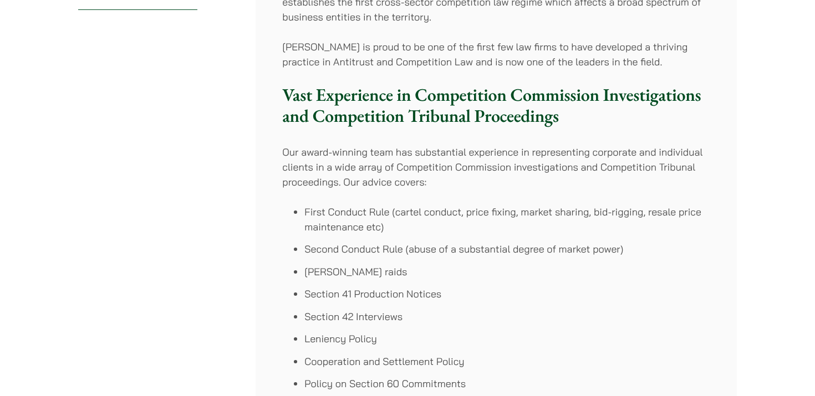
scroll to position [254, 0]
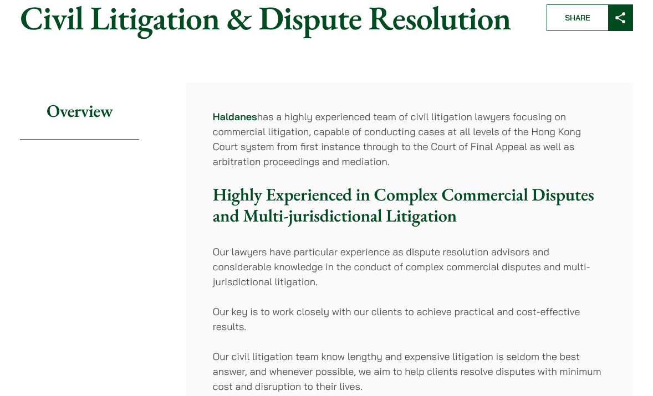
scroll to position [120, 0]
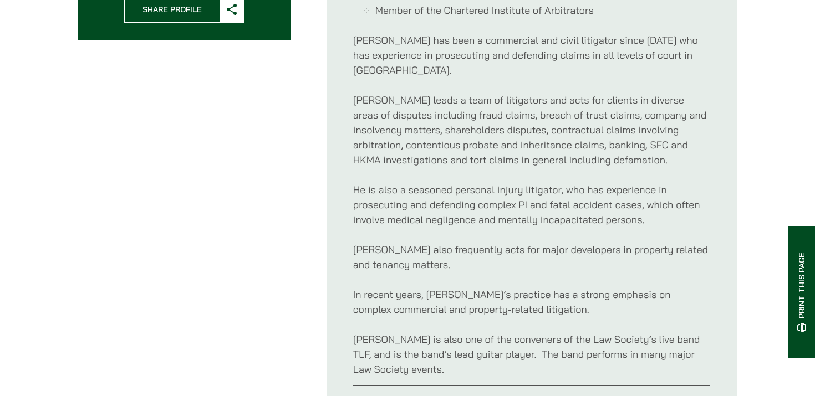
scroll to position [578, 0]
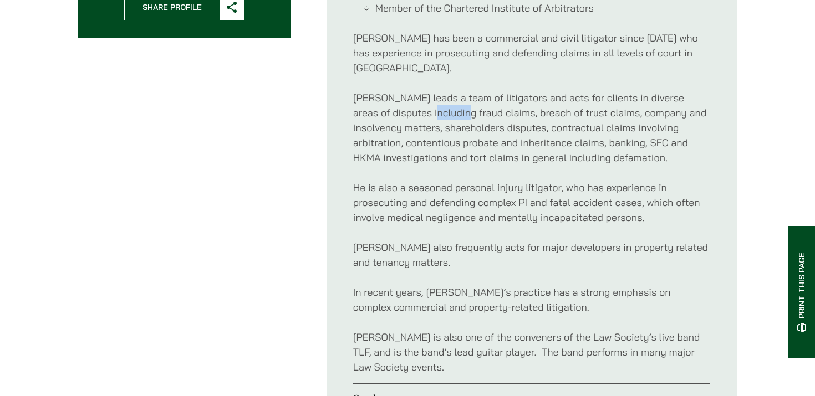
drag, startPoint x: 398, startPoint y: 98, endPoint x: 430, endPoint y: 99, distance: 32.2
click at [430, 99] on p "Paul leads a team of litigators and acts for clients in diverse areas of disput…" at bounding box center [531, 127] width 357 height 75
drag, startPoint x: 472, startPoint y: 98, endPoint x: 491, endPoint y: 98, distance: 19.4
click at [492, 98] on p "Paul leads a team of litigators and acts for clients in diverse areas of disput…" at bounding box center [531, 127] width 357 height 75
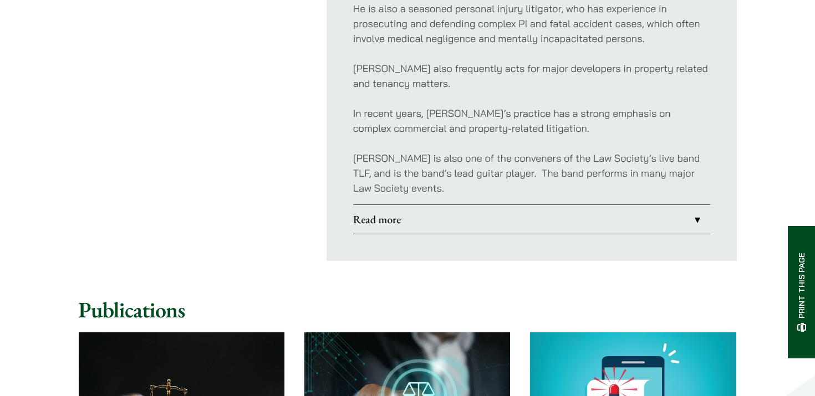
scroll to position [759, 0]
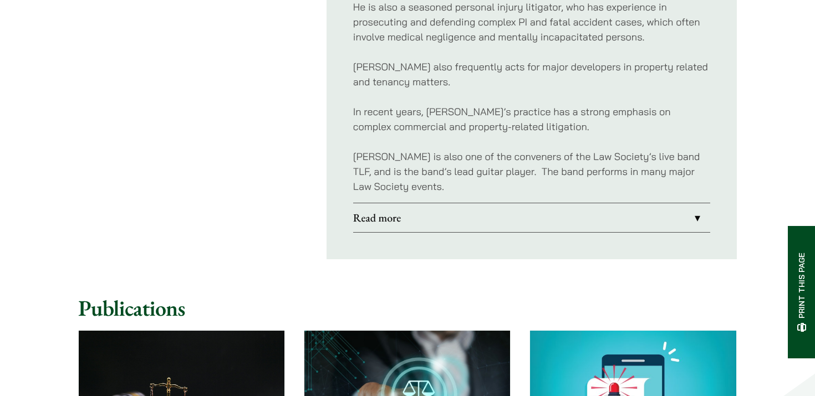
click at [477, 210] on link "Read more" at bounding box center [531, 217] width 357 height 29
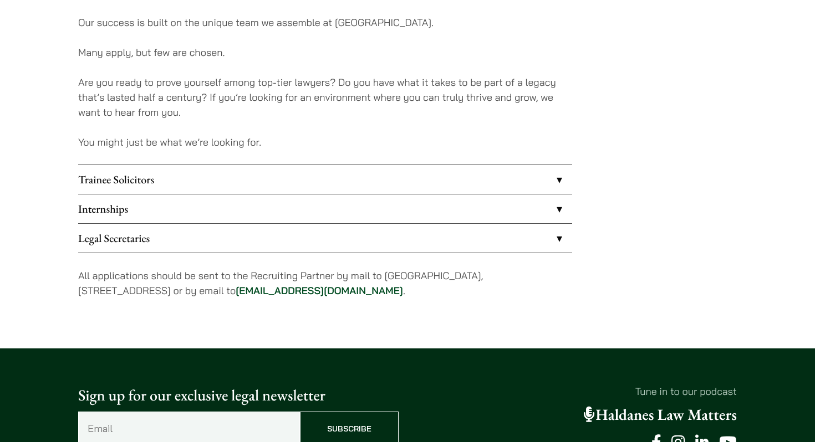
scroll to position [857, 0]
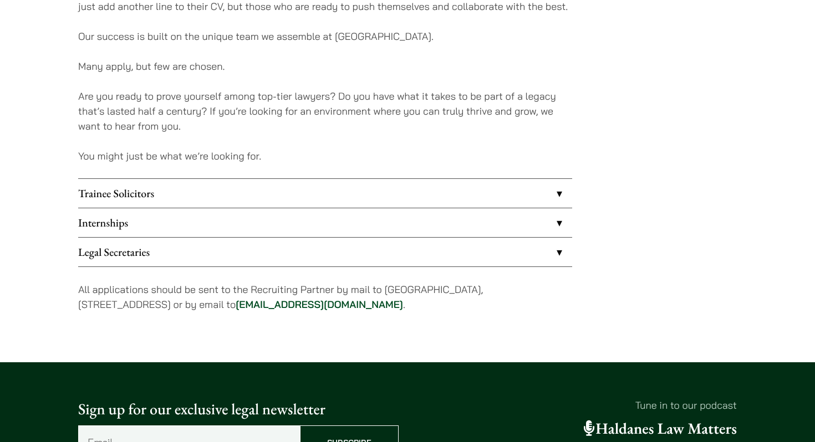
click at [352, 222] on link "Internships" at bounding box center [325, 222] width 494 height 29
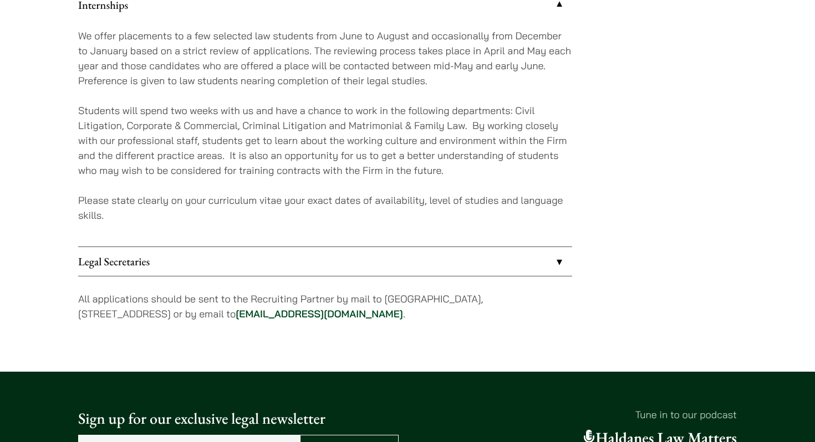
scroll to position [1082, 0]
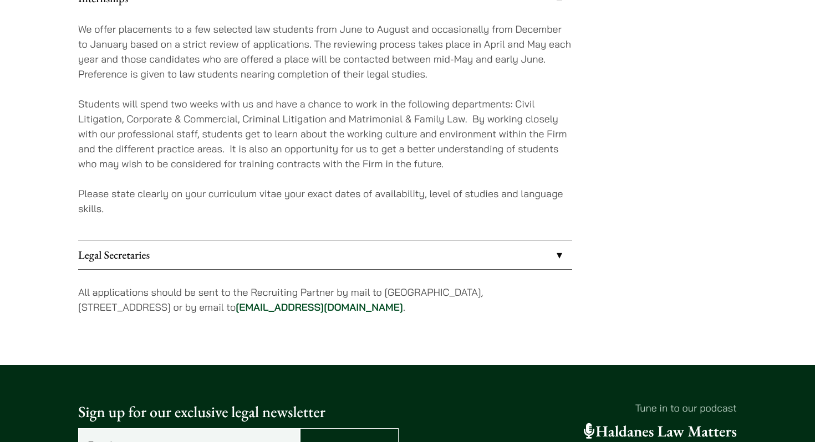
click at [353, 247] on link "Legal Secretaries" at bounding box center [325, 255] width 494 height 29
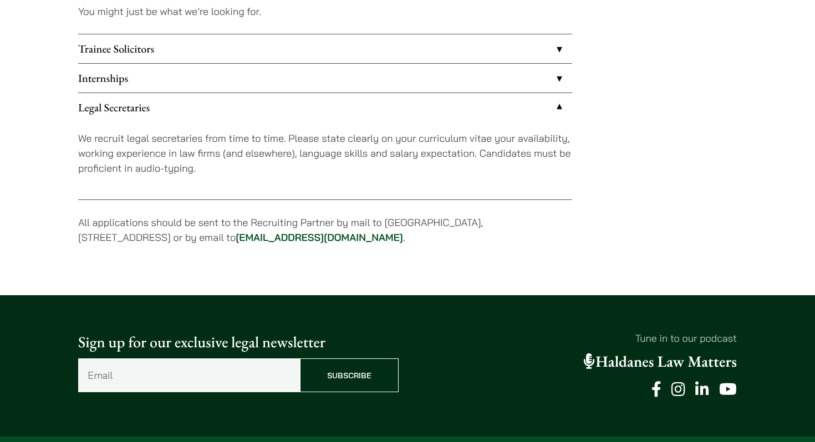
scroll to position [998, 0]
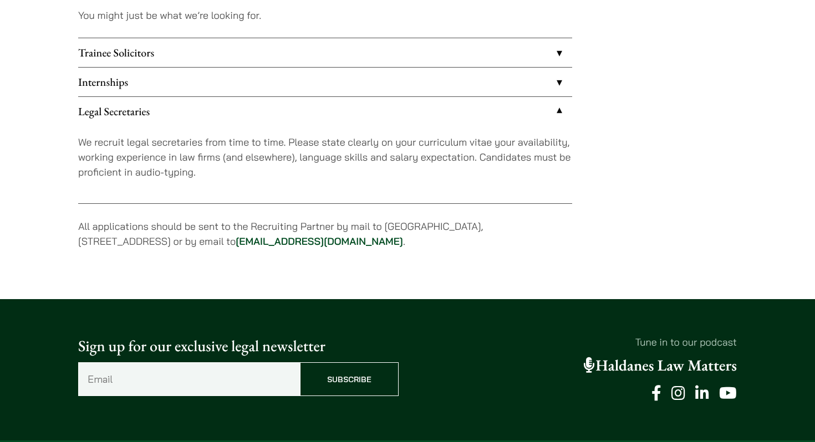
click at [394, 85] on link "Internships" at bounding box center [325, 82] width 494 height 29
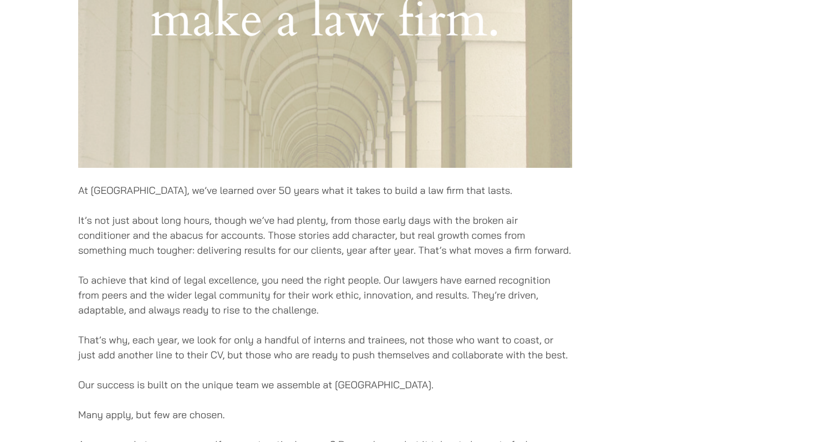
scroll to position [521, 0]
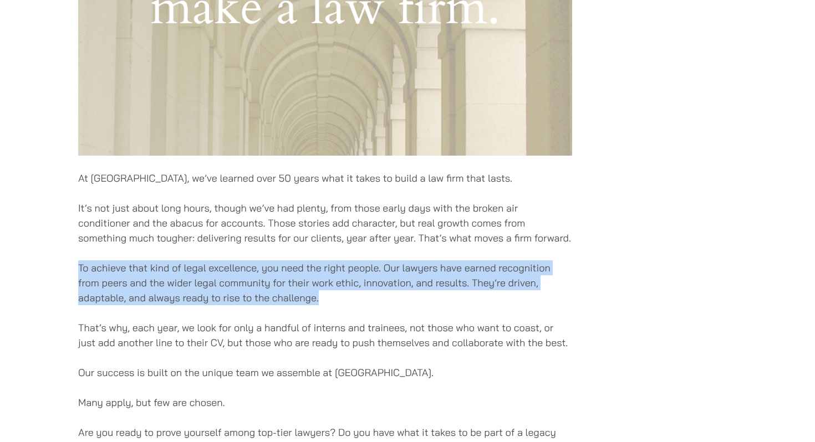
drag, startPoint x: 326, startPoint y: 303, endPoint x: 84, endPoint y: 258, distance: 246.5
click at [84, 258] on div "At Haldanes, we’ve learned over 50 years what it takes to build a law firm that…" at bounding box center [325, 276] width 494 height 1229
copy p "To achieve that kind of legal excellence, you need the right people. Our lawyer…"
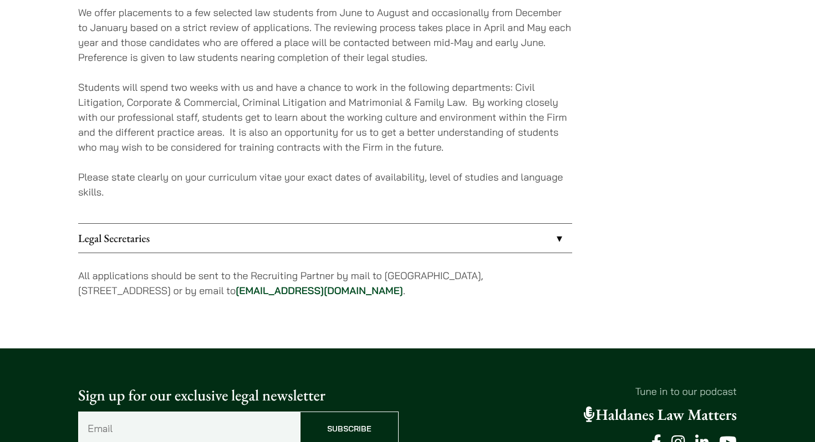
scroll to position [964, 0]
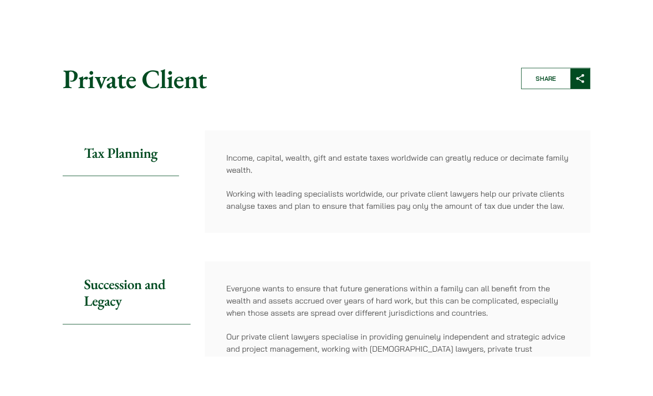
scroll to position [30, 0]
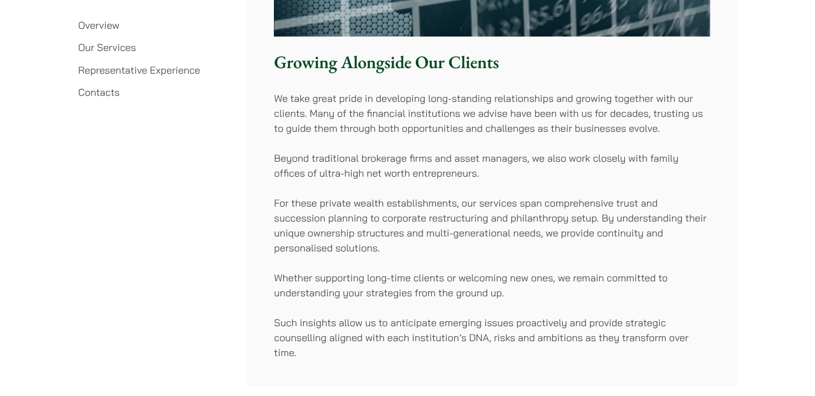
scroll to position [1925, 0]
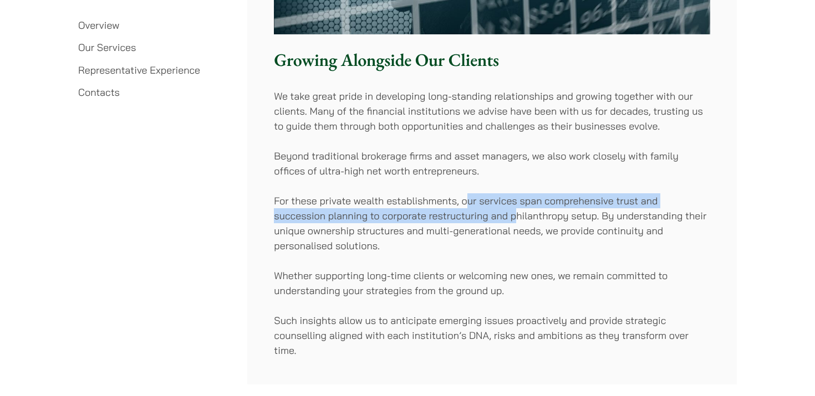
drag, startPoint x: 465, startPoint y: 200, endPoint x: 518, endPoint y: 208, distance: 54.4
click at [518, 208] on p "For these private wealth establishments, our services span comprehensive trust …" at bounding box center [492, 224] width 436 height 60
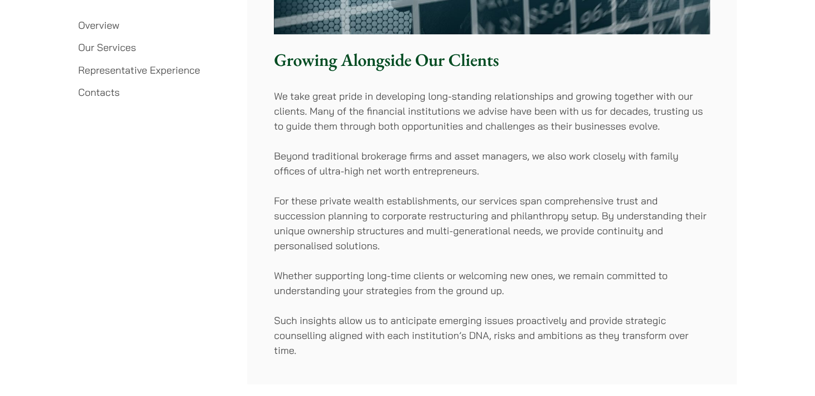
click at [542, 232] on p "For these private wealth establishments, our services span comprehensive trust …" at bounding box center [492, 224] width 436 height 60
drag, startPoint x: 511, startPoint y: 217, endPoint x: 567, endPoint y: 218, distance: 56.6
click at [567, 218] on p "For these private wealth establishments, our services span comprehensive trust …" at bounding box center [492, 224] width 436 height 60
copy p "philanthropy"
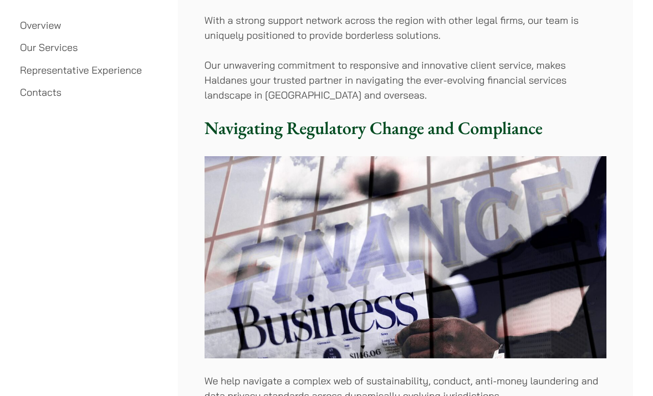
scroll to position [0, 0]
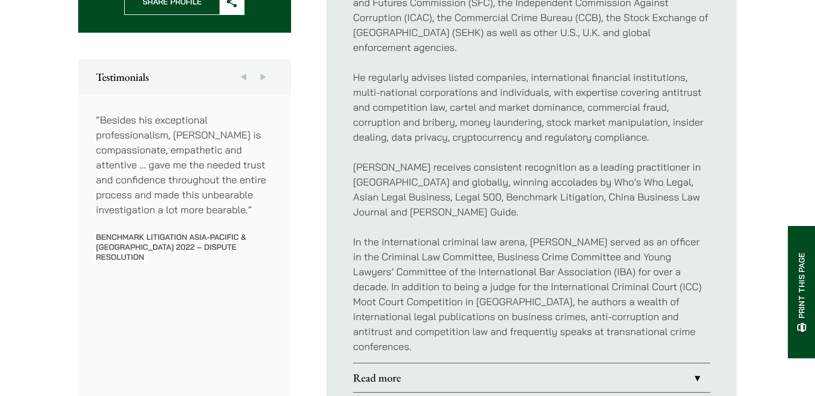
scroll to position [633, 0]
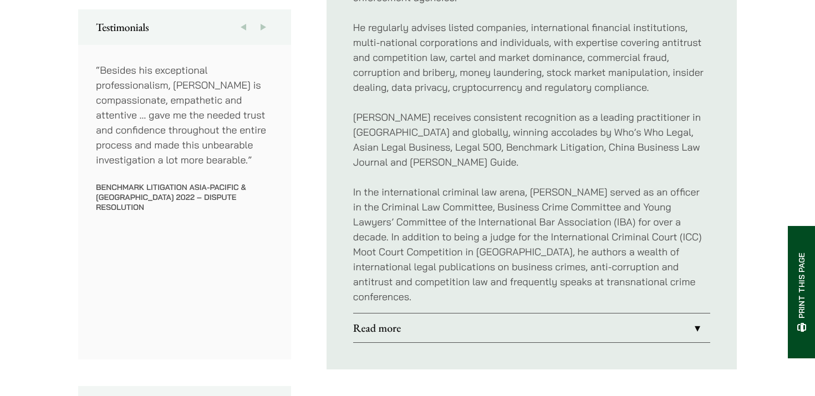
click at [572, 314] on link "Read more" at bounding box center [531, 328] width 357 height 29
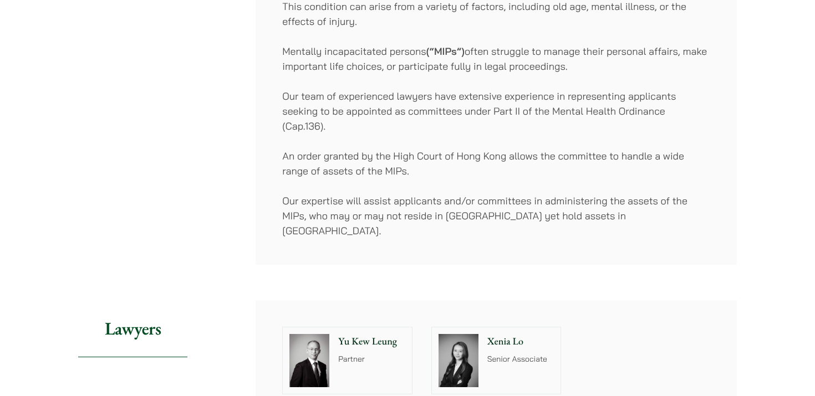
scroll to position [2129, 0]
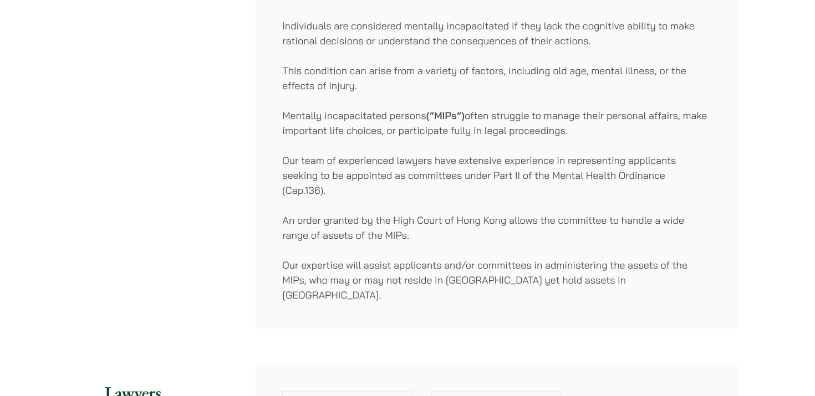
scroll to position [2052, 0]
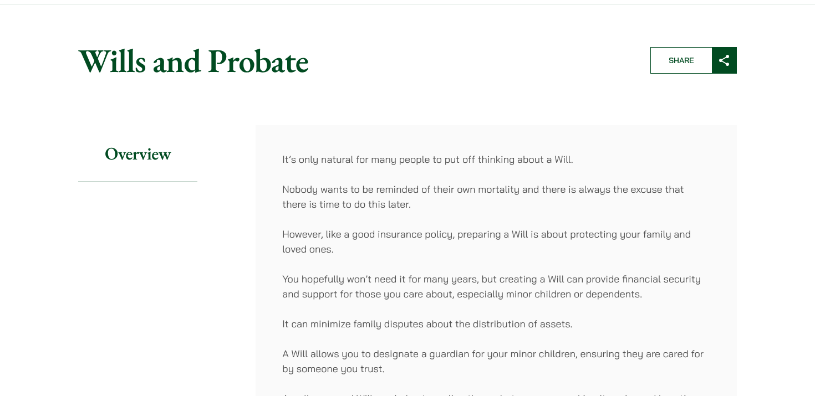
scroll to position [0, 0]
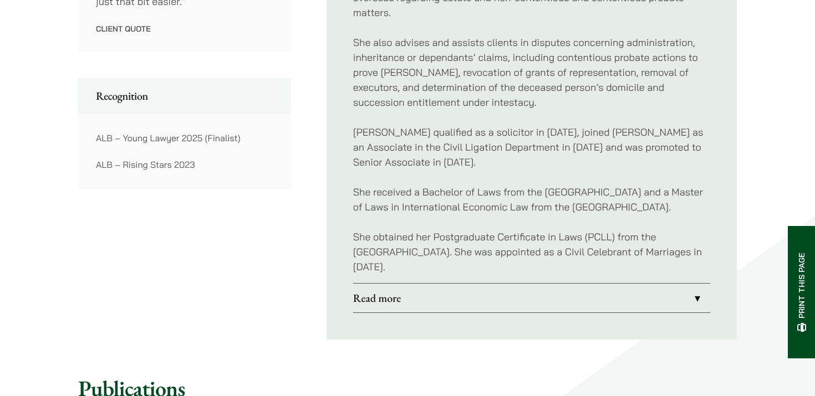
scroll to position [752, 0]
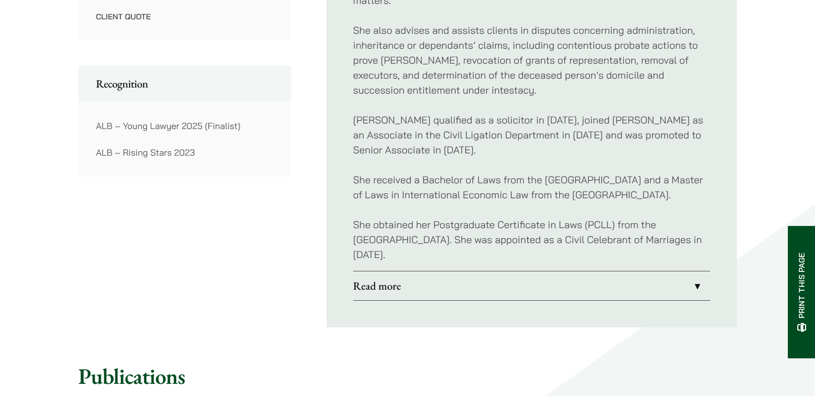
click at [534, 282] on link "Read more" at bounding box center [531, 286] width 357 height 29
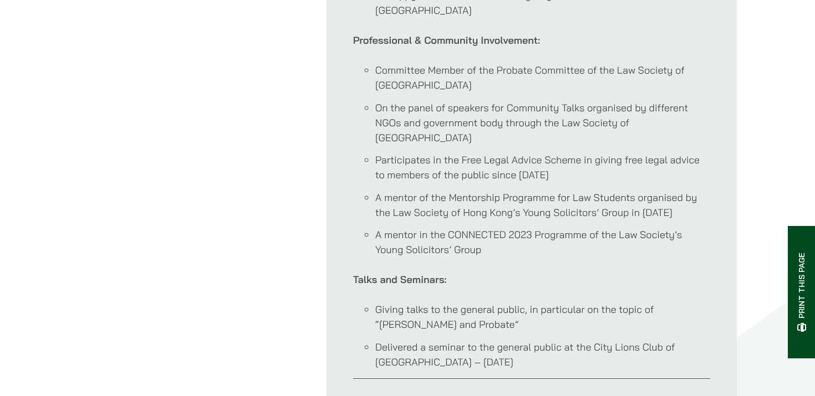
scroll to position [1198, 0]
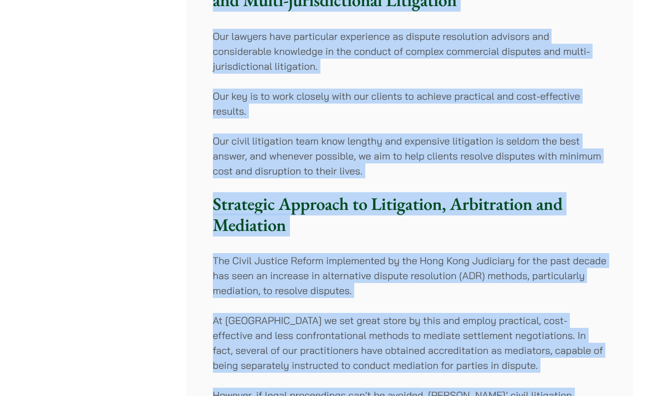
scroll to position [486, 0]
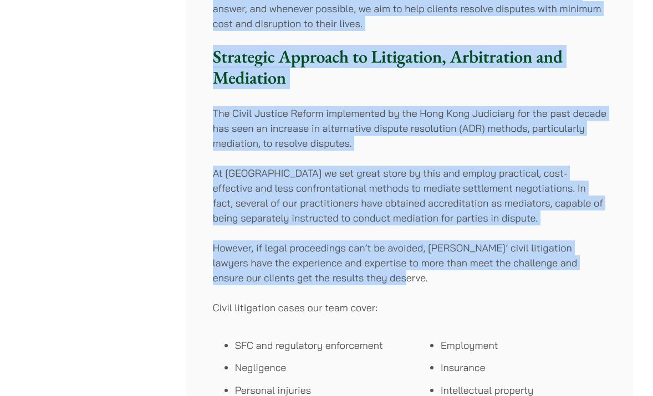
drag, startPoint x: 207, startPoint y: 99, endPoint x: 417, endPoint y: 285, distance: 280.1
click at [417, 285] on div "Haldanes has a highly experienced team of civil litigation lawyers focusing on …" at bounding box center [409, 165] width 447 height 893
copy div "Haldanes has a highly experienced team of civil litigation lawyers focusing on …"
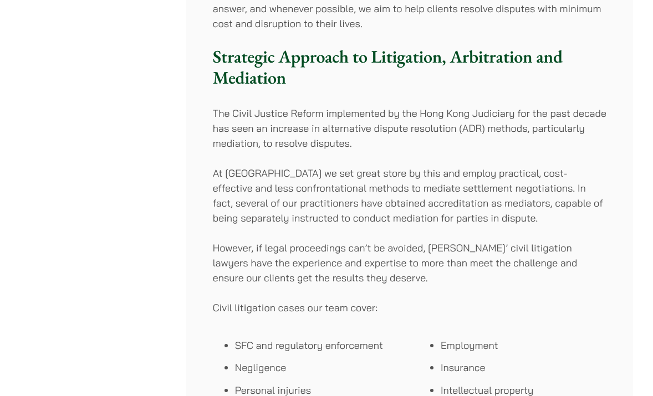
click at [123, 59] on div "Overview" at bounding box center [94, 165] width 149 height 893
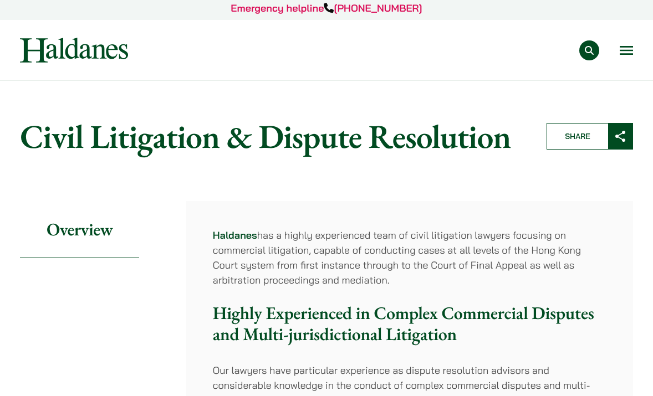
scroll to position [0, 0]
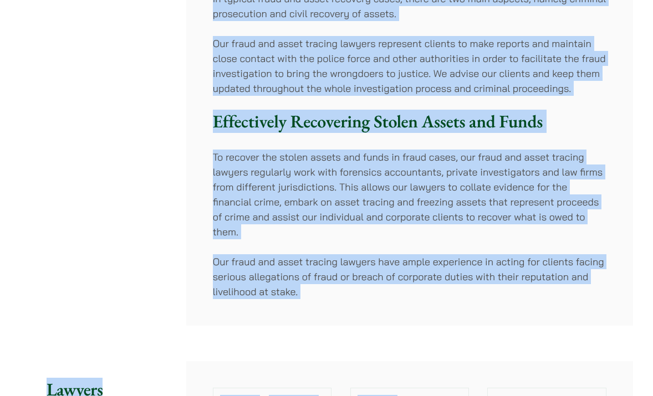
scroll to position [345, 0]
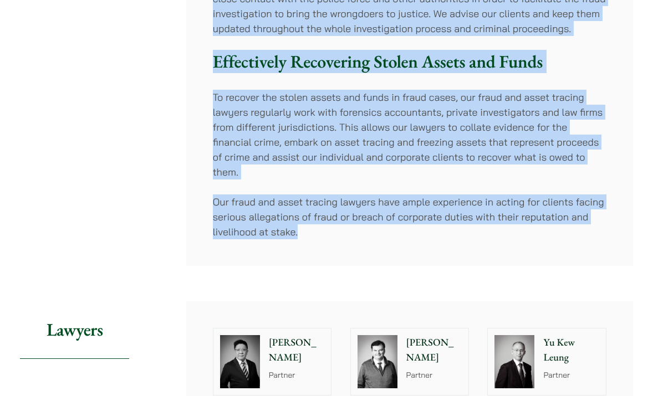
drag, startPoint x: 212, startPoint y: 213, endPoint x: 330, endPoint y: 237, distance: 120.9
click at [330, 237] on div "Our fraud and asset tracing lawyers have regularly worked together and assisted…" at bounding box center [409, 63] width 447 height 406
copy div "Lor ipsum dol sitam consect adipisc elit seddoeius tempor incididu utl etdolore…"
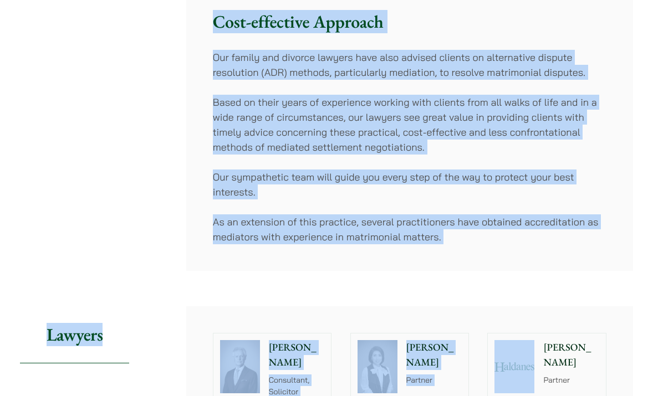
scroll to position [734, 0]
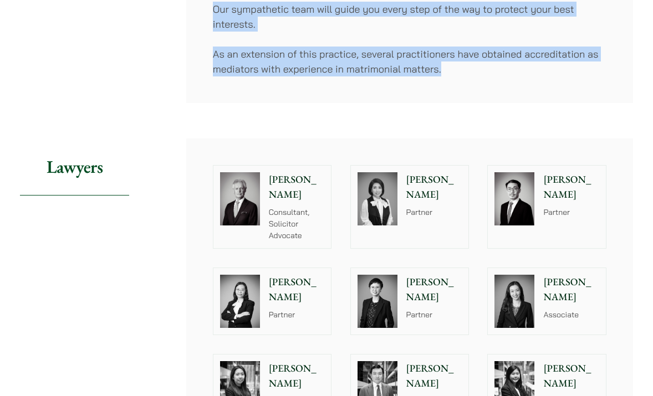
drag, startPoint x: 22, startPoint y: 39, endPoint x: 469, endPoint y: 72, distance: 448.1
click at [469, 72] on article "Home » Practice Areas » Matrimonial & Family Law Matrimonial & Family Law Share…" at bounding box center [326, 256] width 613 height 1759
copy article "Matrimonial & Family Law Share Overview Haldanes’ multi-award-winning Matrimoni…"
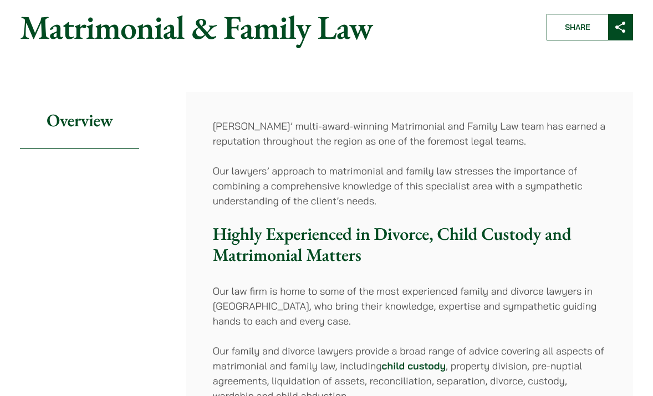
scroll to position [54, 0]
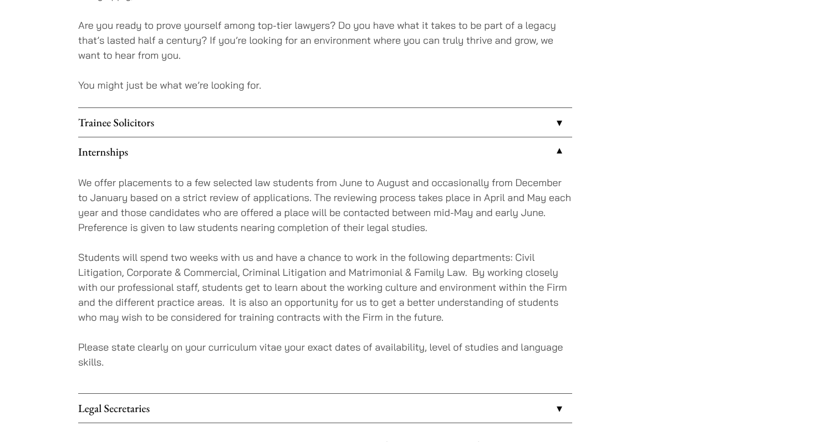
scroll to position [903, 0]
